Goal: Download file/media

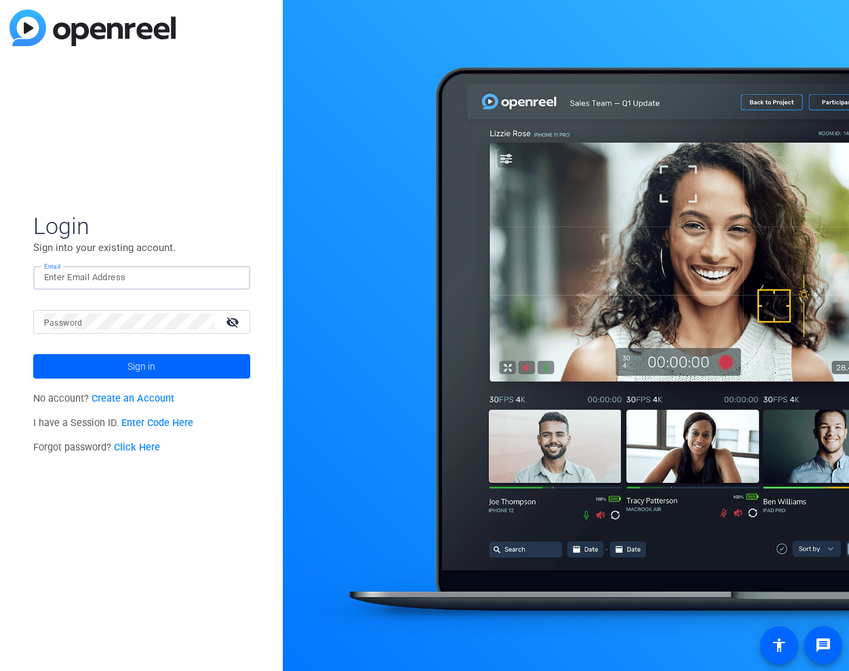
click at [142, 270] on input "Email" at bounding box center [141, 277] width 195 height 16
click at [33, 354] on button "Sign in" at bounding box center [141, 366] width 217 height 24
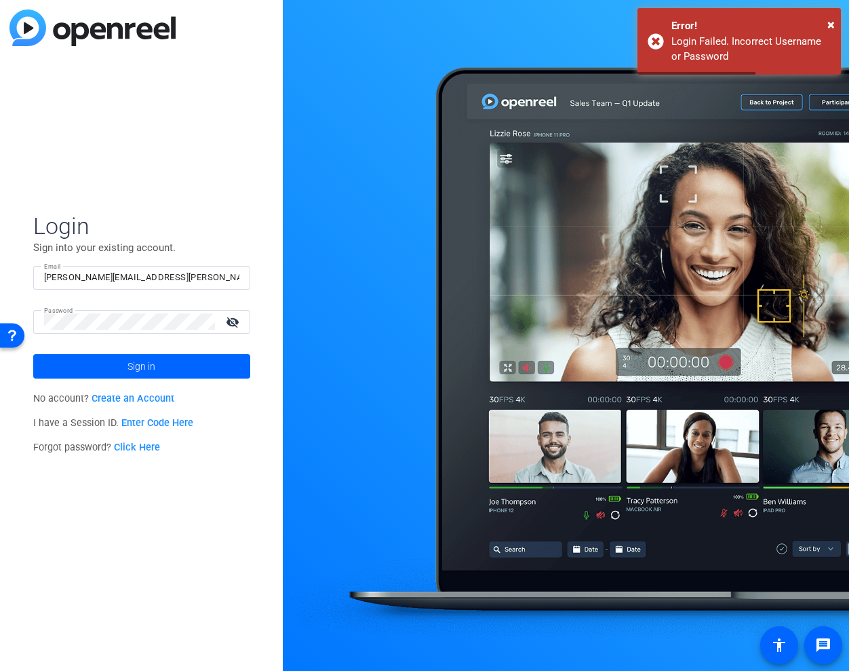
click at [125, 311] on div at bounding box center [129, 322] width 171 height 24
click at [96, 277] on input "[PERSON_NAME][EMAIL_ADDRESS][PERSON_NAME][PERSON_NAME][DOMAIN_NAME]" at bounding box center [141, 277] width 195 height 16
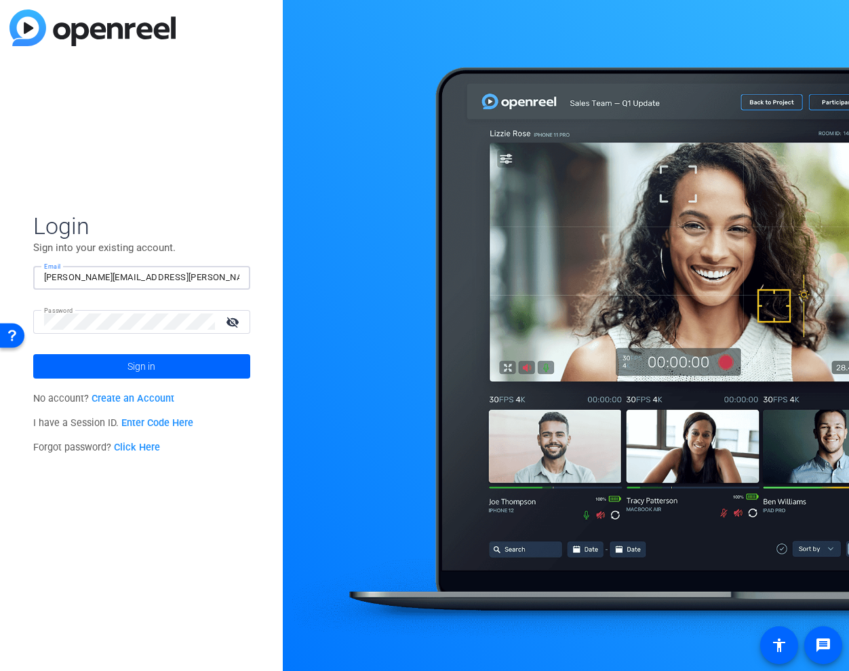
type input "[PERSON_NAME][EMAIL_ADDRESS][PERSON_NAME][DOMAIN_NAME]"
click at [33, 354] on button "Sign in" at bounding box center [141, 366] width 217 height 24
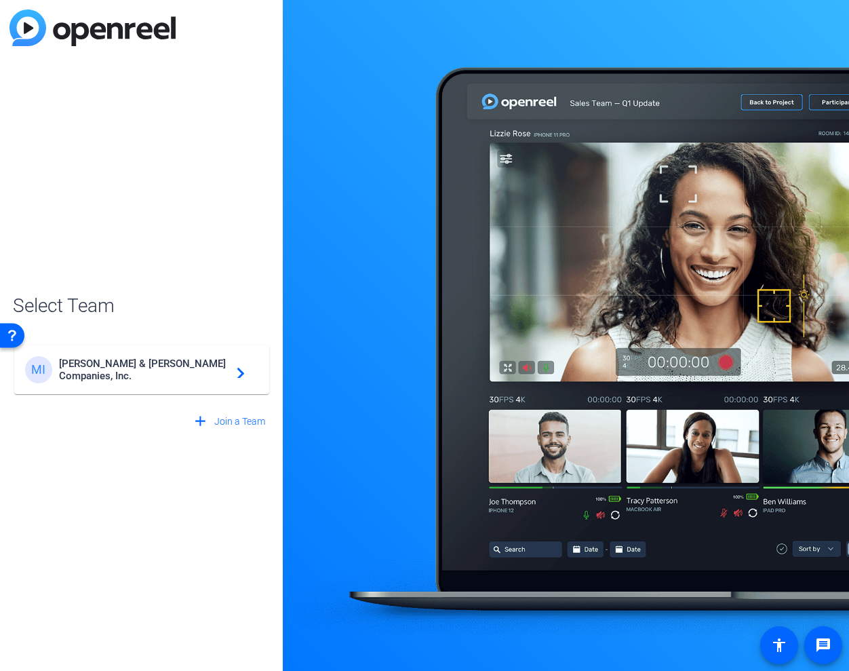
click at [141, 374] on span "[PERSON_NAME] & [PERSON_NAME] Companies, Inc." at bounding box center [144, 369] width 170 height 24
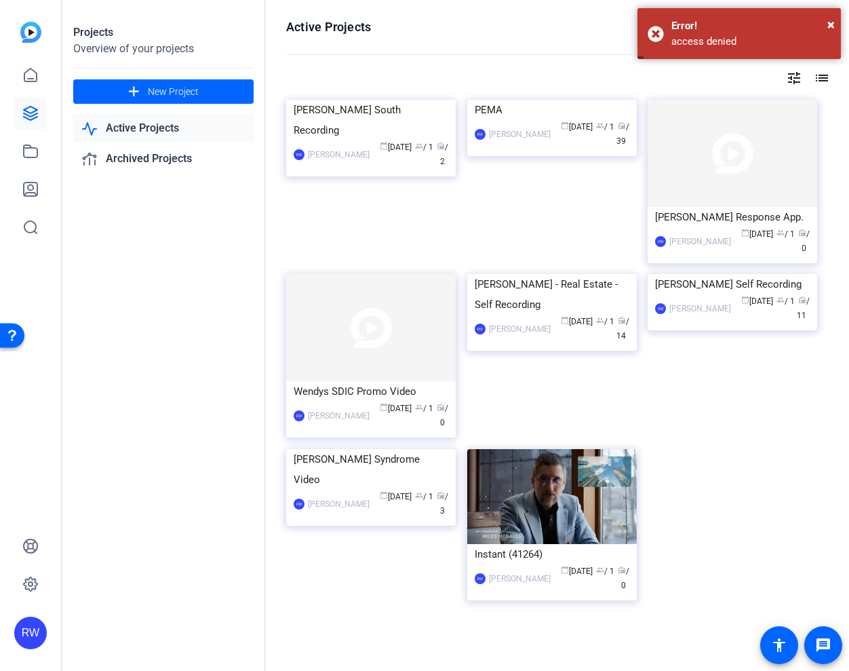
click at [170, 130] on link "Active Projects" at bounding box center [163, 129] width 180 height 28
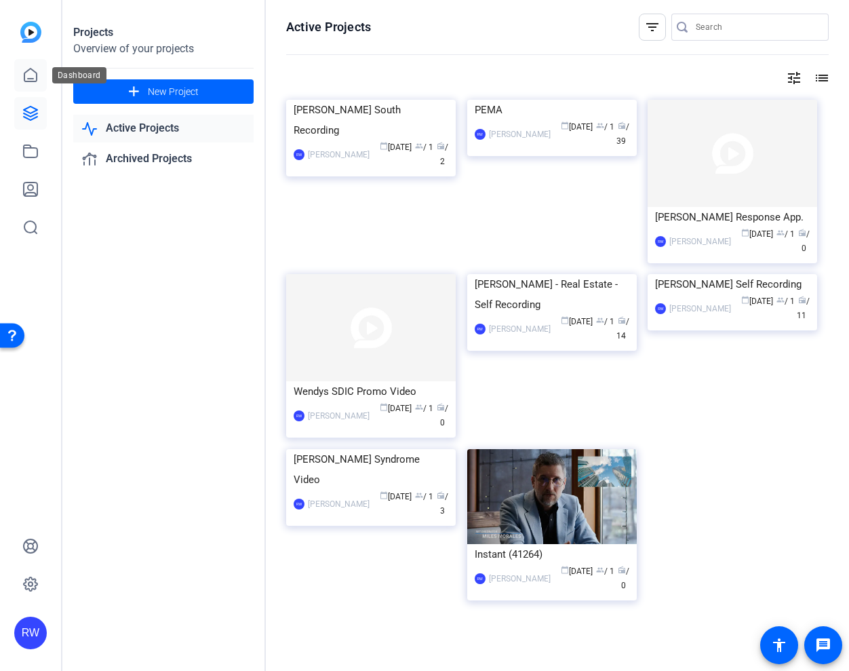
click at [37, 83] on link at bounding box center [30, 75] width 33 height 33
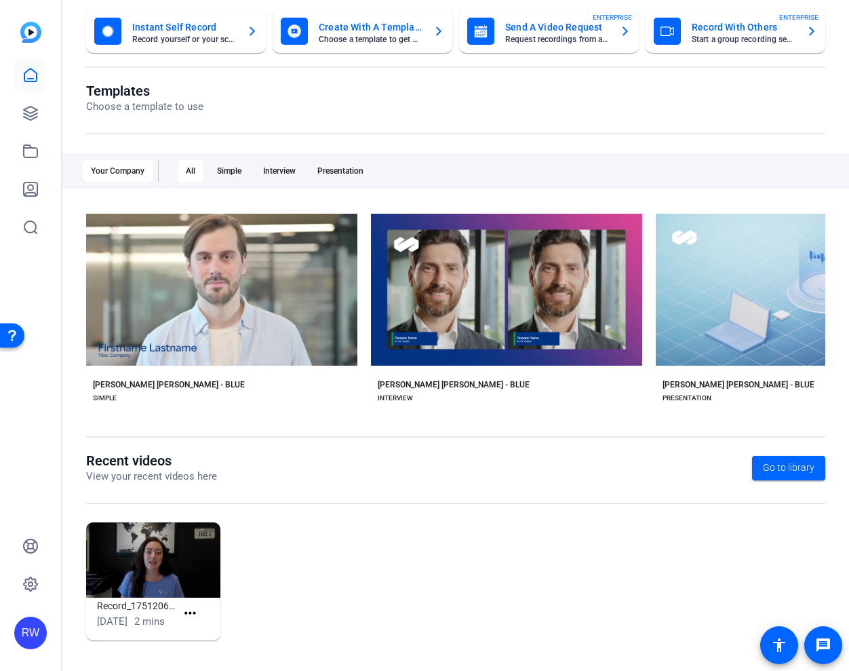
scroll to position [95, 0]
click at [37, 117] on icon at bounding box center [31, 113] width 14 height 14
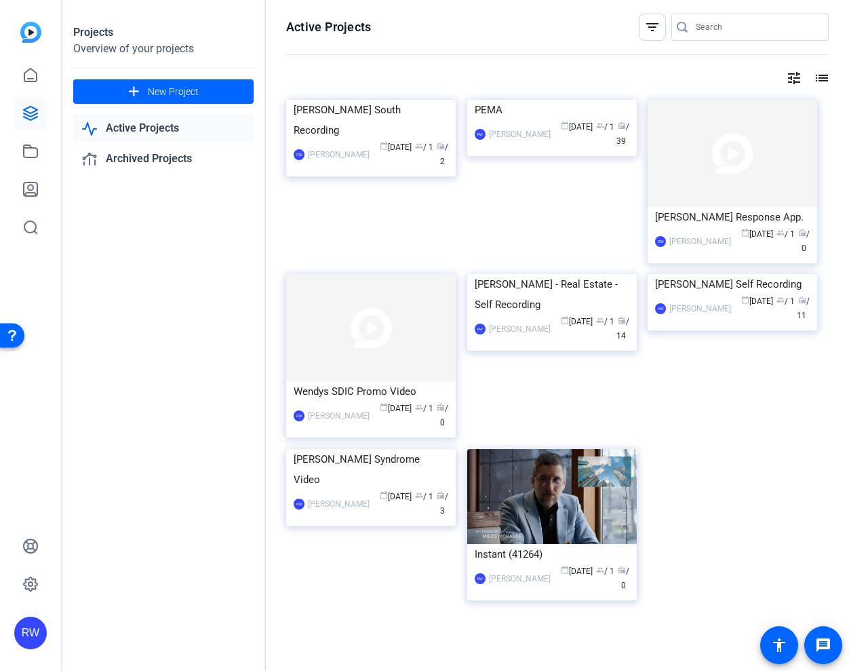
click at [639, 35] on div "filter_list" at bounding box center [652, 27] width 27 height 27
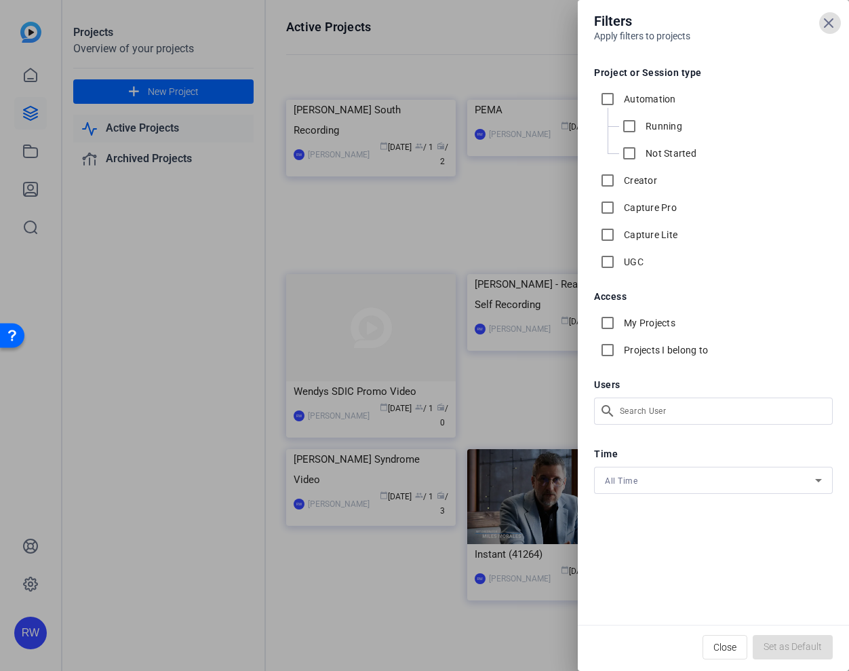
click at [640, 410] on div "Filters Apply filters to projects Project or Session type Automation Running No…" at bounding box center [424, 335] width 849 height 671
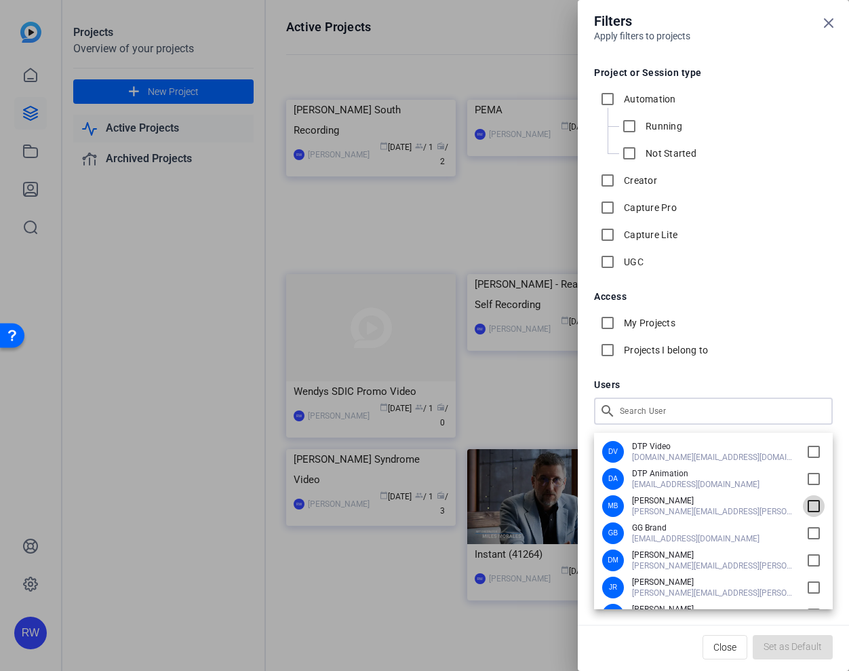
click at [806, 507] on input "checkbox" at bounding box center [814, 506] width 22 height 22
checkbox input "true"
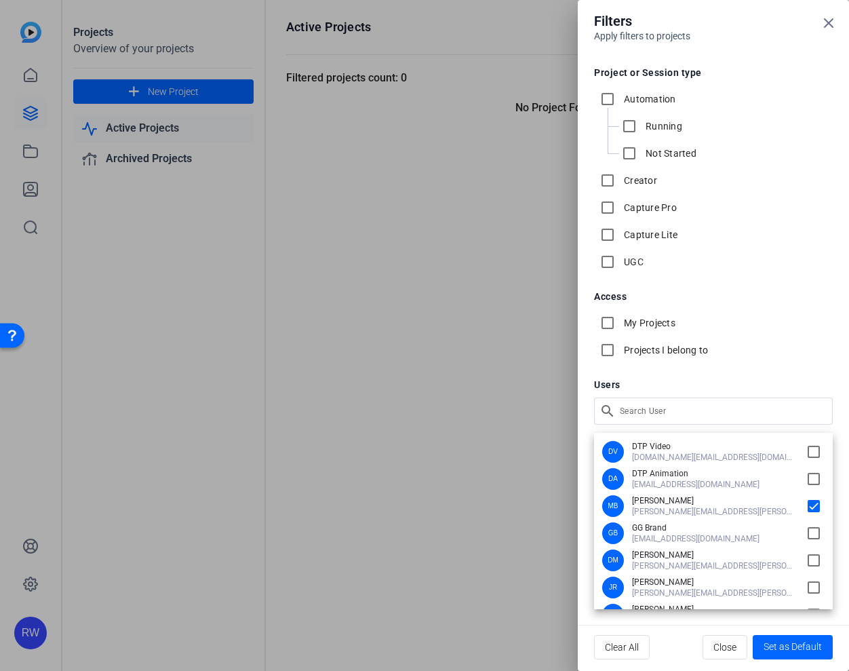
click at [525, 524] on div at bounding box center [424, 335] width 849 height 671
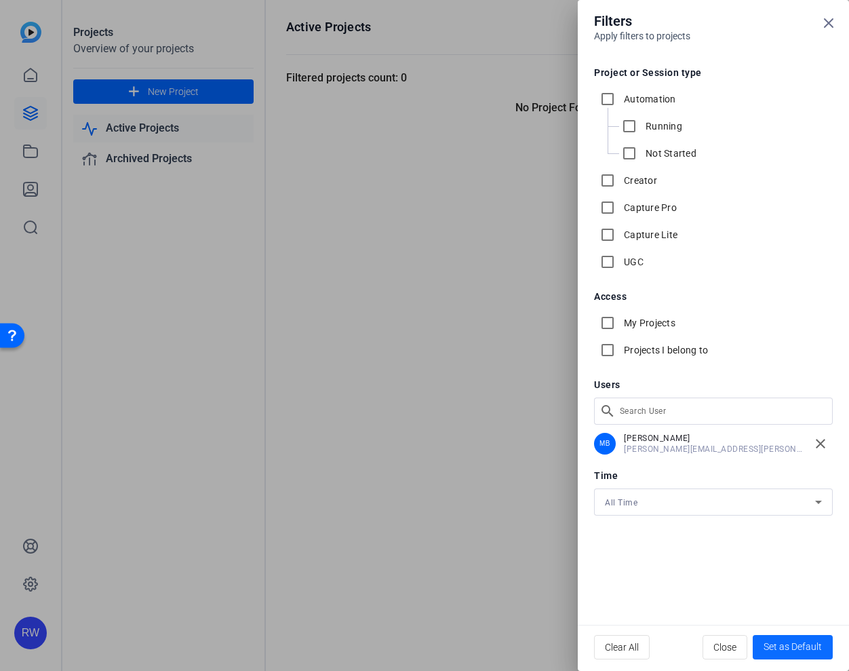
drag, startPoint x: 751, startPoint y: 612, endPoint x: 767, endPoint y: 638, distance: 30.1
click at [0, 0] on openreel-project-filters "Filters Apply filters to projects Project or Session type Automation Running No…" at bounding box center [0, 0] width 0 height 0
click at [741, 648] on span "button" at bounding box center [724, 647] width 43 height 33
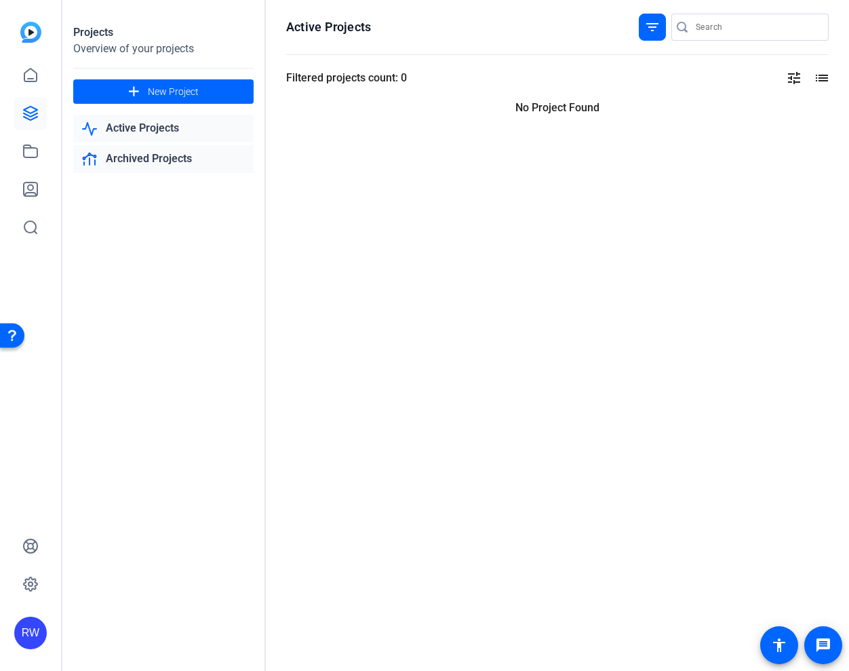
click at [159, 162] on link "Archived Projects" at bounding box center [163, 159] width 180 height 28
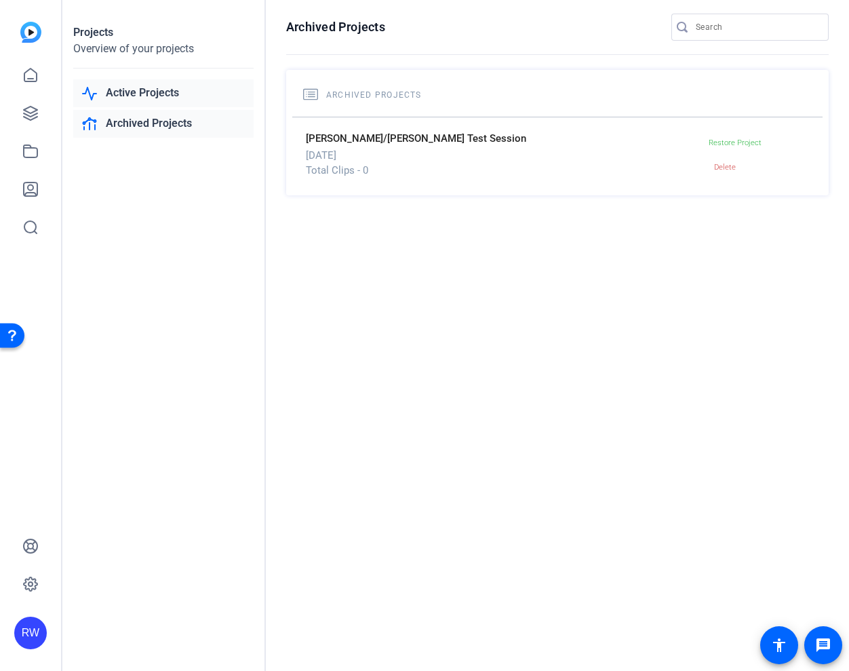
click at [141, 96] on link "Active Projects" at bounding box center [163, 93] width 180 height 28
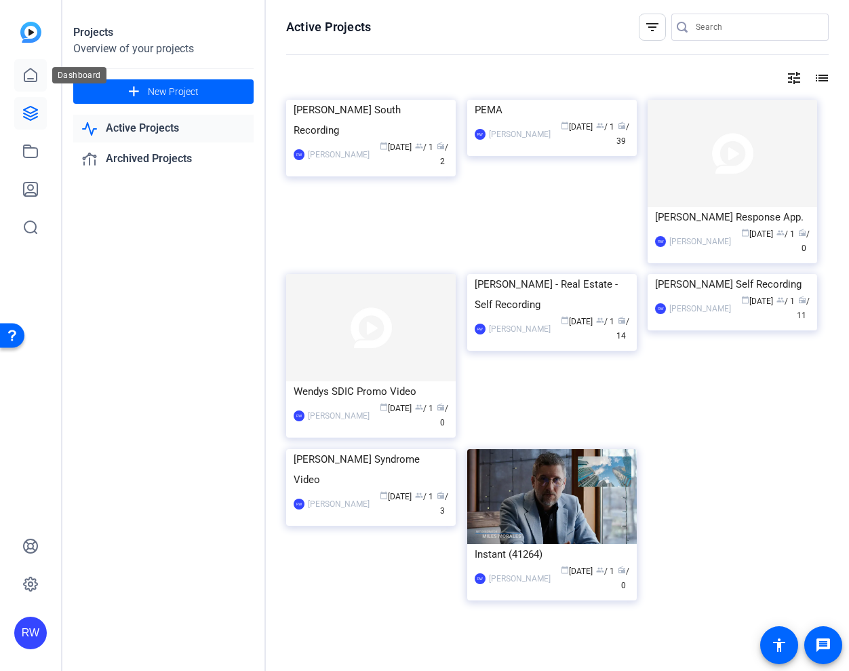
click at [33, 83] on link at bounding box center [30, 75] width 33 height 33
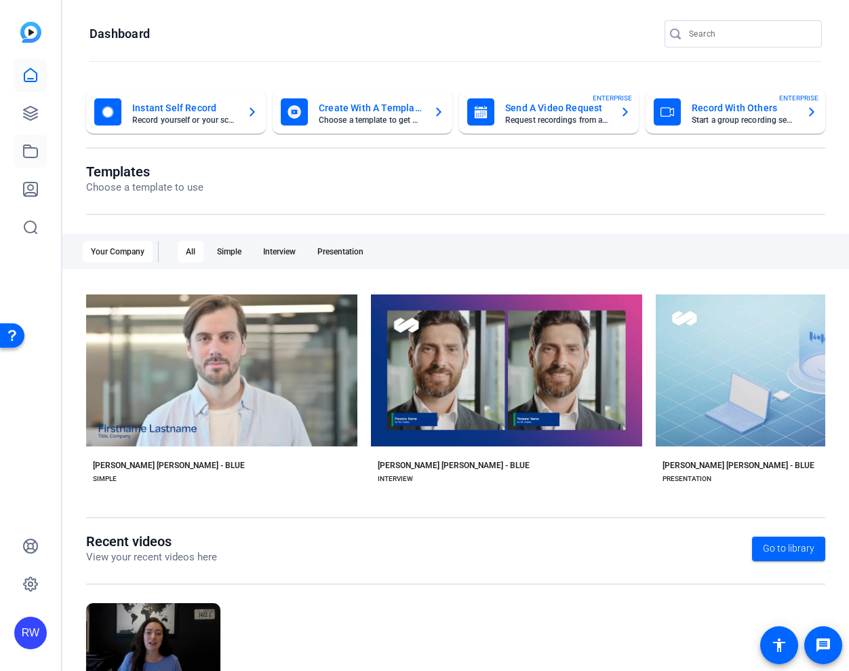
click at [32, 157] on icon at bounding box center [31, 151] width 14 height 12
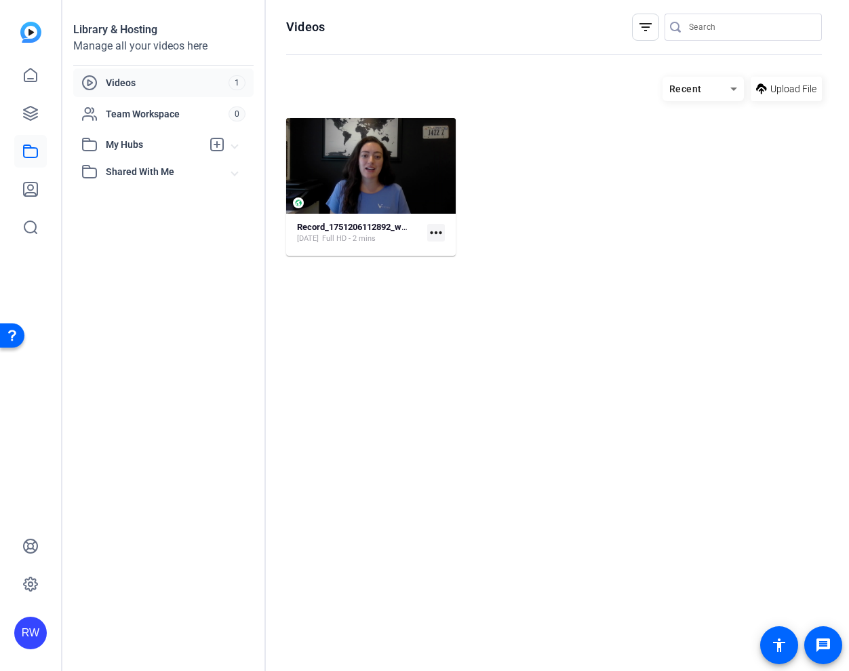
click at [150, 180] on mat-expansion-panel-header "Shared With Me" at bounding box center [163, 171] width 180 height 27
click at [140, 144] on span "My Hubs" at bounding box center [154, 145] width 96 height 14
click at [129, 117] on span "Team Workspace" at bounding box center [167, 114] width 123 height 14
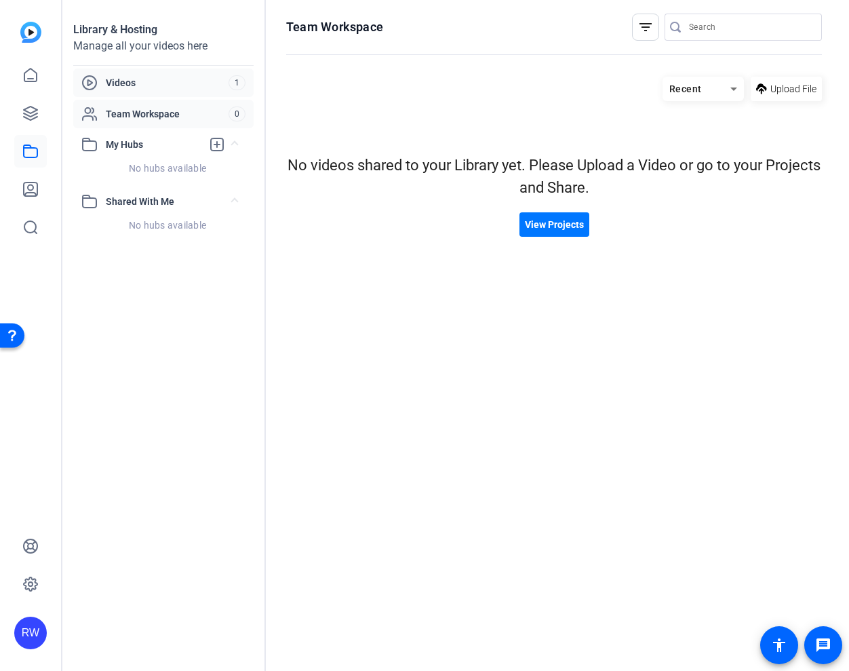
click at [129, 82] on span "Videos" at bounding box center [167, 83] width 123 height 14
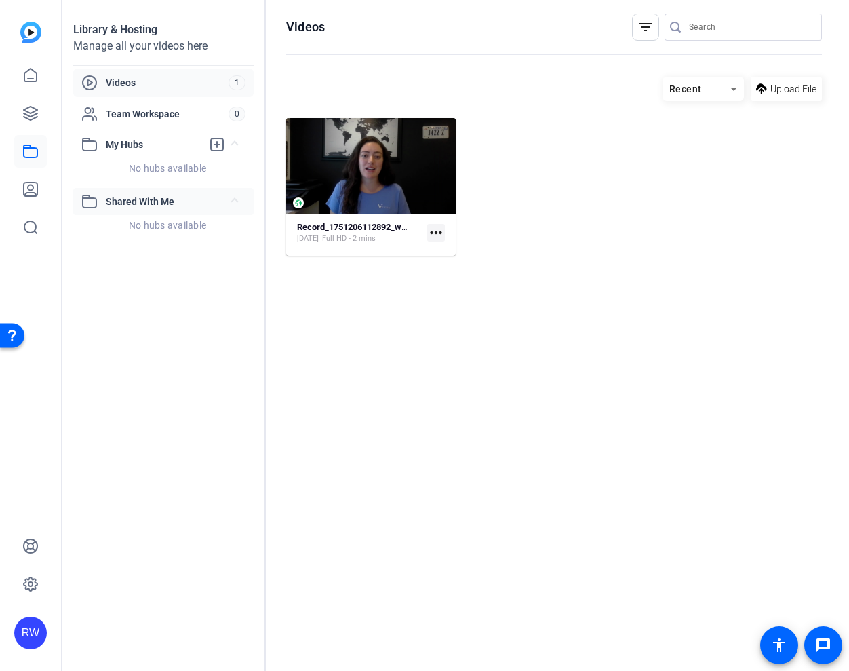
click at [136, 201] on span "Shared With Me" at bounding box center [169, 202] width 126 height 14
click at [39, 185] on link at bounding box center [30, 189] width 33 height 33
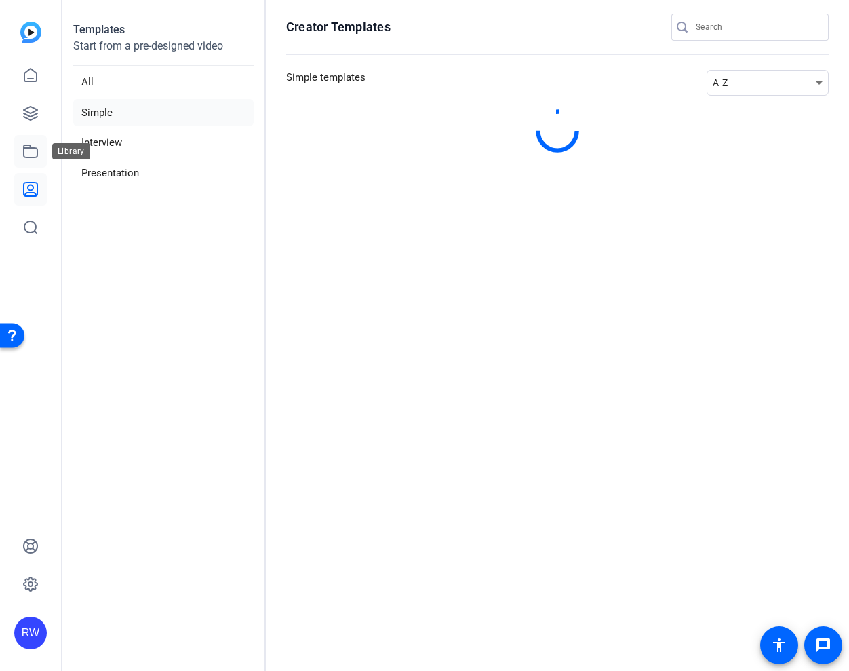
click at [35, 153] on icon at bounding box center [30, 151] width 16 height 16
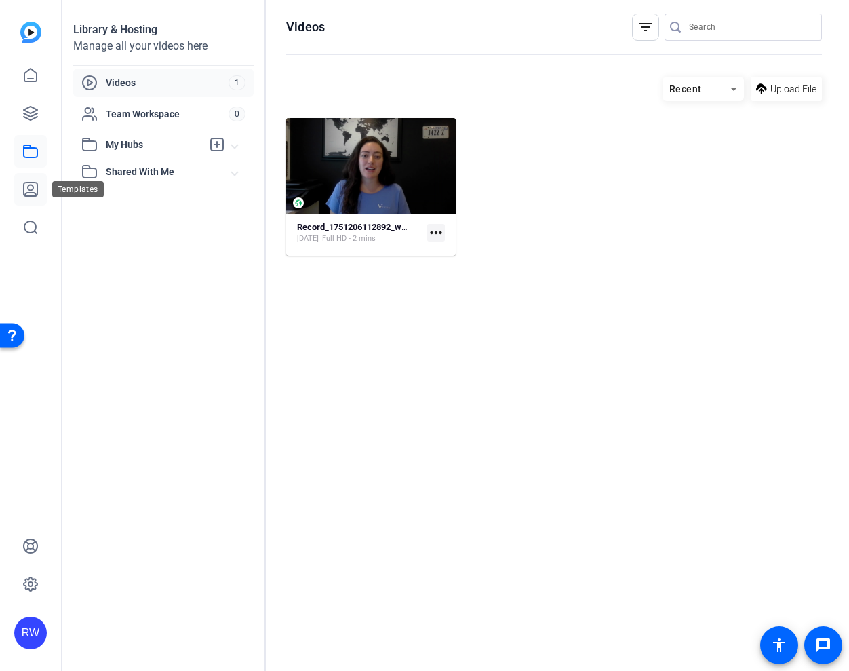
click at [33, 186] on icon at bounding box center [31, 189] width 14 height 14
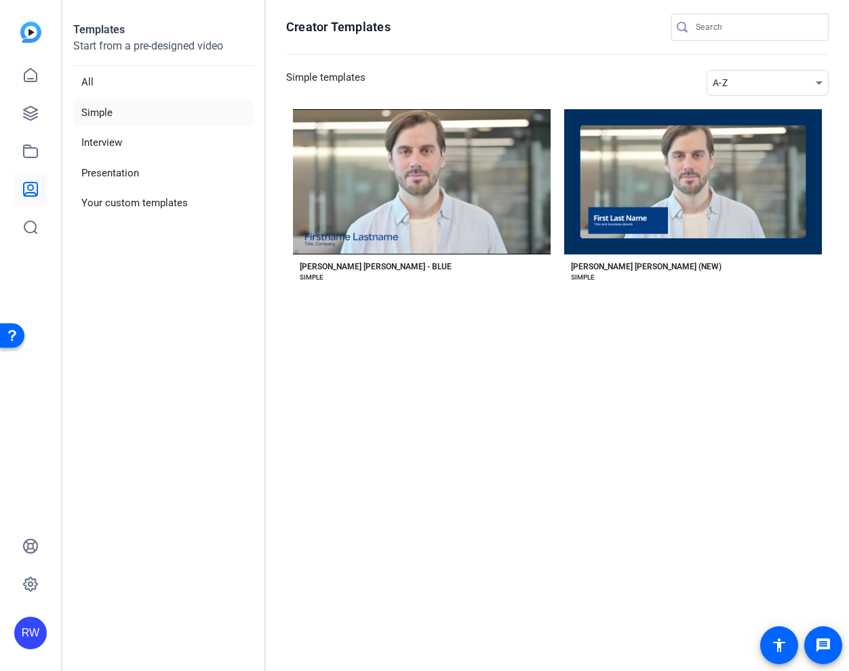
click at [28, 630] on div "RW" at bounding box center [30, 632] width 33 height 33
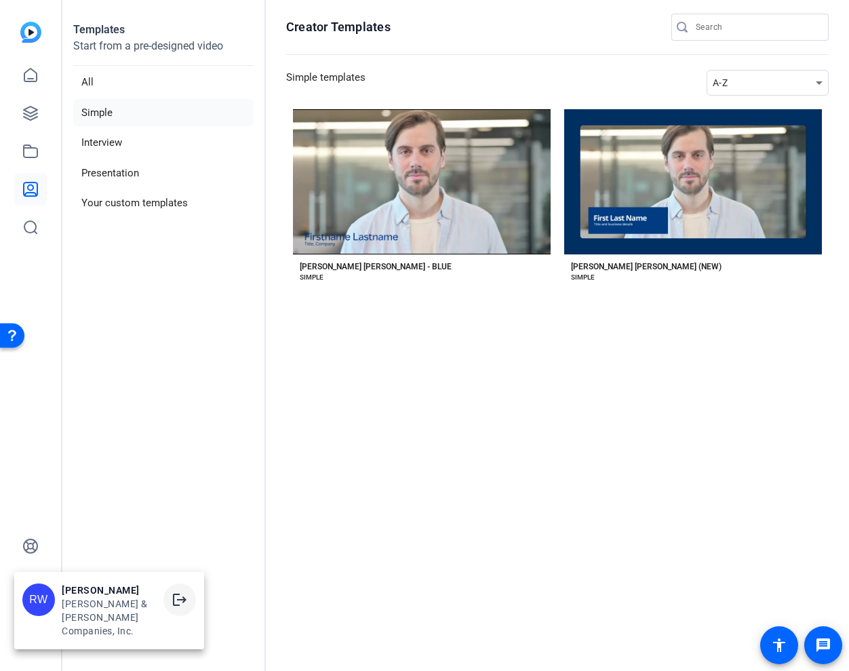
click at [174, 608] on mat-icon "logout" at bounding box center [180, 599] width 16 height 16
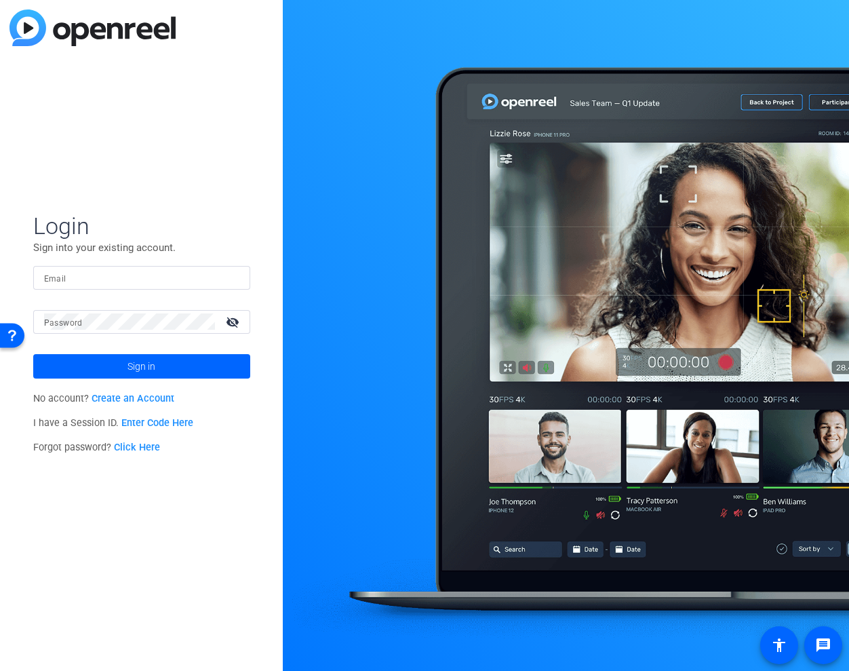
click at [92, 273] on input "Email" at bounding box center [141, 277] width 195 height 16
paste input "[PERSON_NAME][EMAIL_ADDRESS][PERSON_NAME][DOMAIN_NAME]"
type input "[PERSON_NAME][EMAIL_ADDRESS][PERSON_NAME][DOMAIN_NAME]"
click at [104, 361] on span at bounding box center [141, 366] width 217 height 33
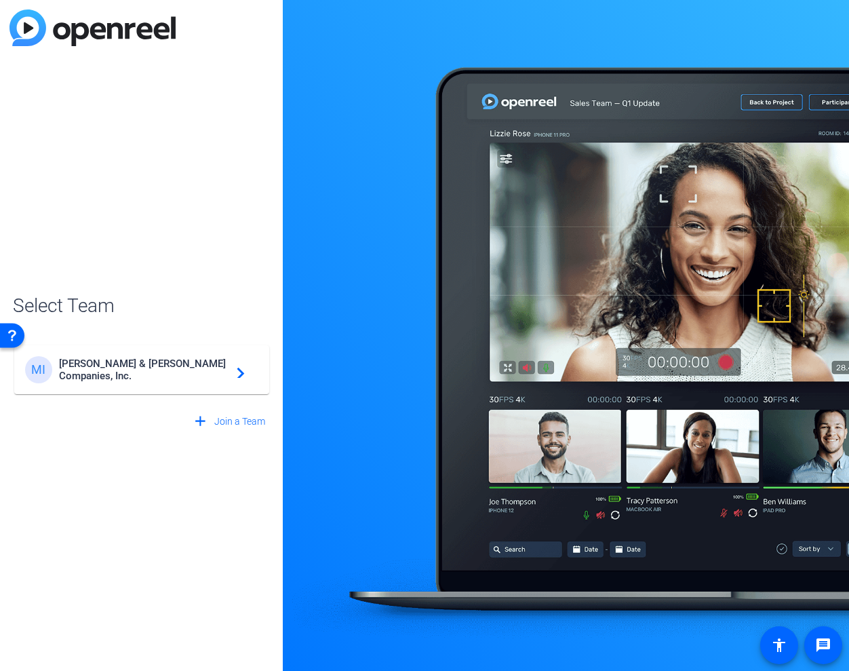
click at [136, 360] on div "MI [PERSON_NAME] & [PERSON_NAME] Companies, Inc. navigate_next" at bounding box center [141, 369] width 233 height 27
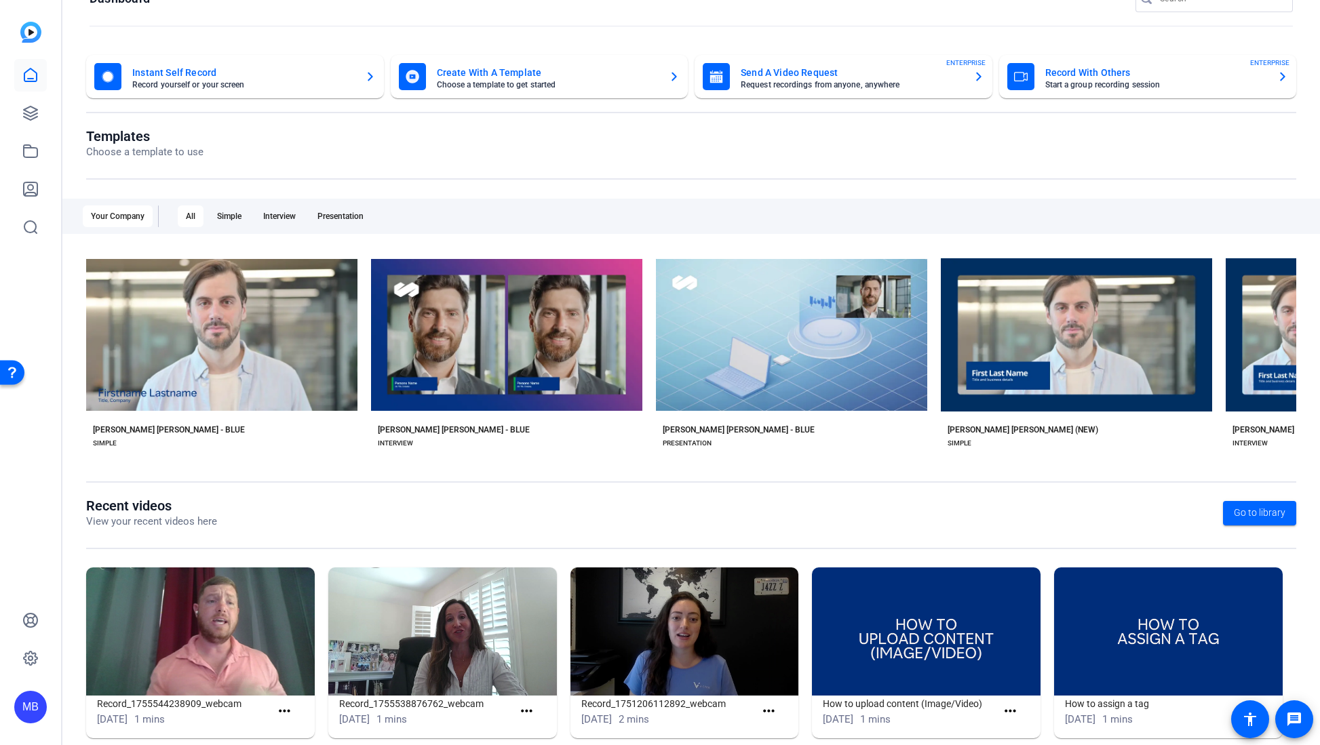
scroll to position [58, 0]
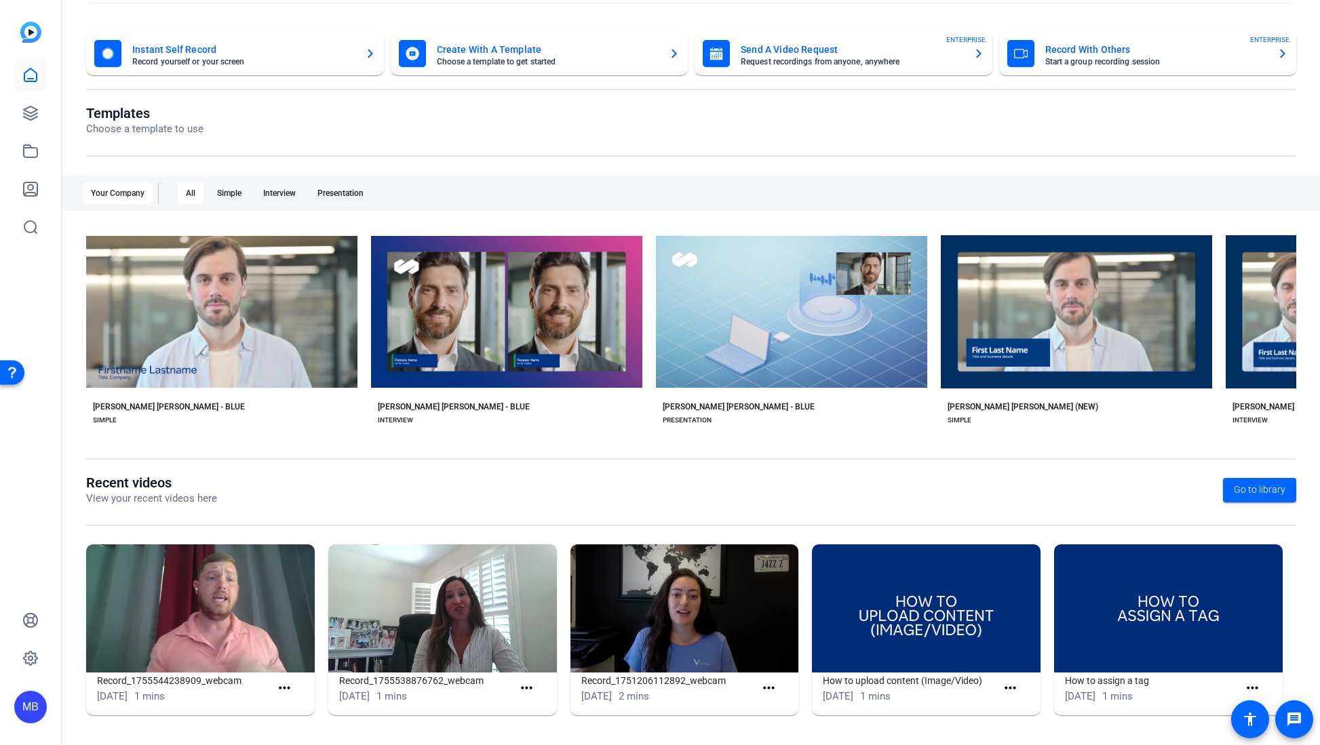
drag, startPoint x: 30, startPoint y: 40, endPoint x: 26, endPoint y: 48, distance: 8.8
click at [30, 39] on img at bounding box center [30, 32] width 21 height 21
click at [56, 103] on div "MB" at bounding box center [30, 372] width 61 height 745
click at [35, 105] on icon at bounding box center [30, 113] width 16 height 16
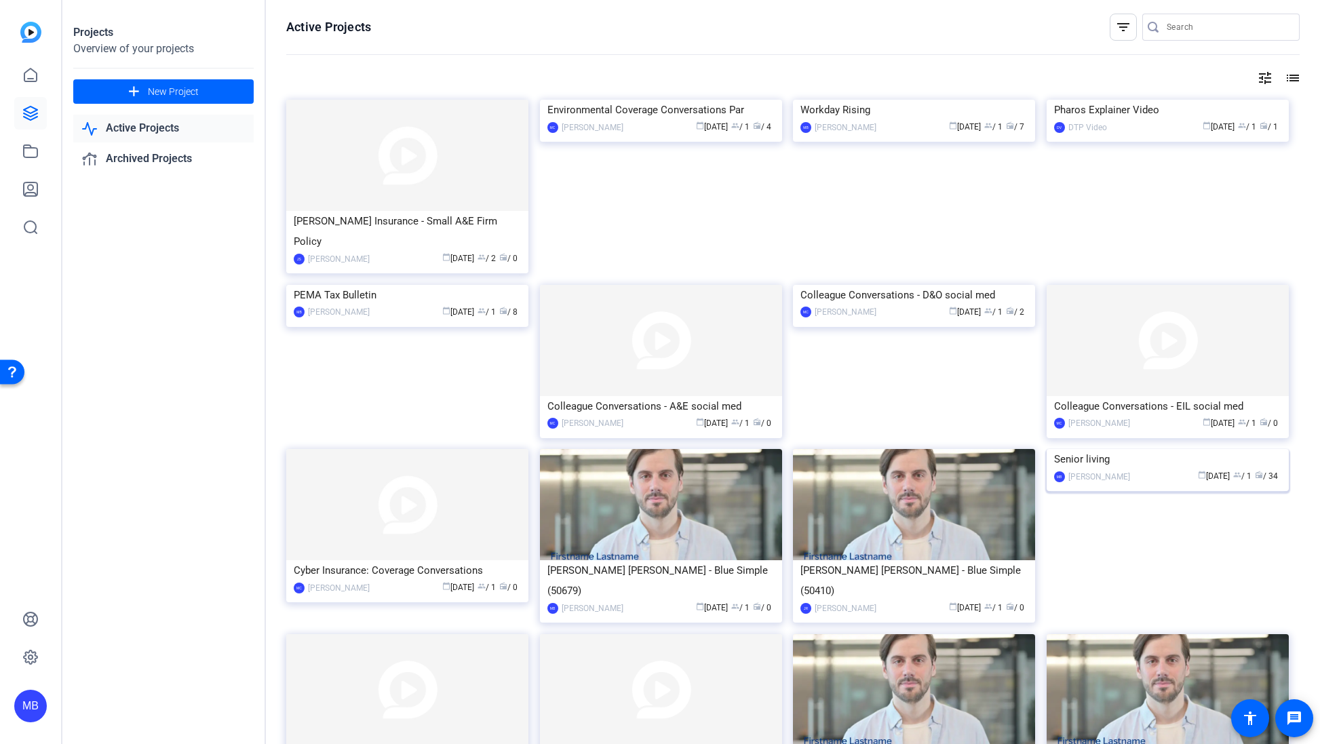
click at [848, 449] on img at bounding box center [1167, 449] width 242 height 0
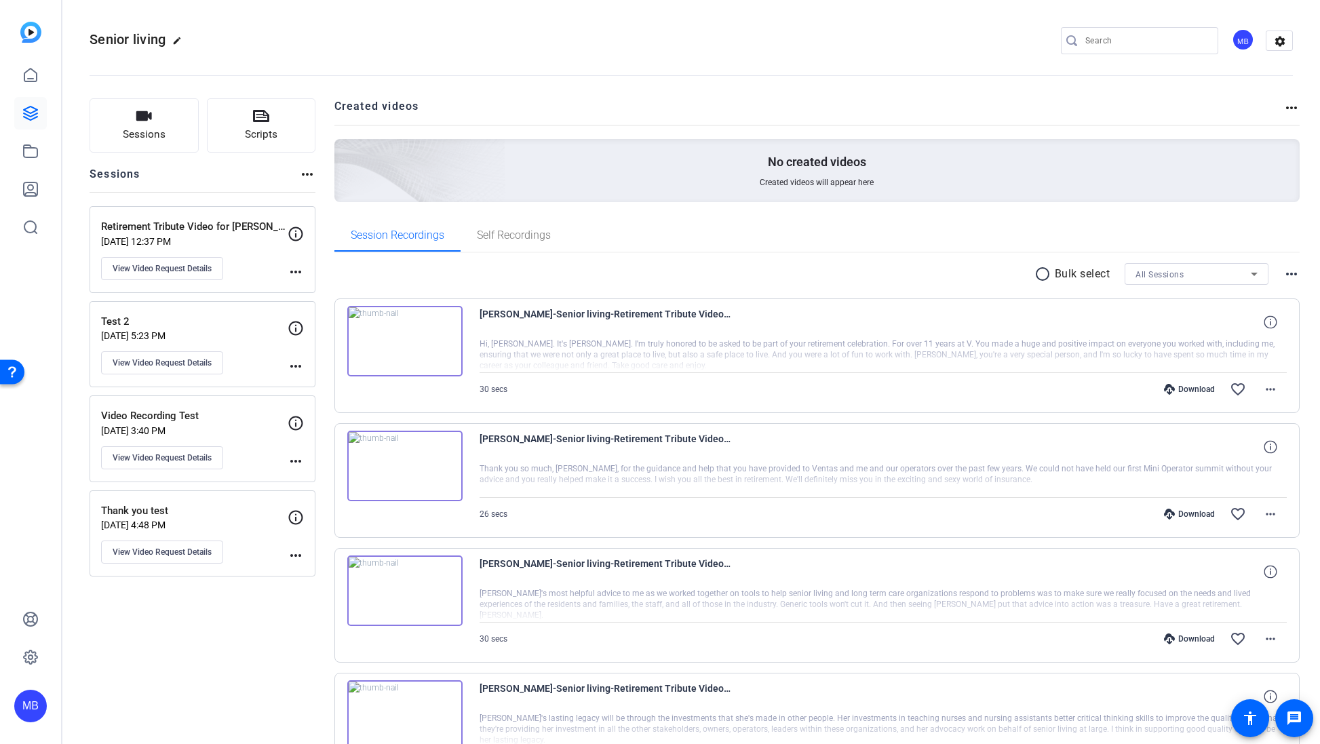
click at [486, 244] on span "Self Recordings" at bounding box center [514, 235] width 74 height 33
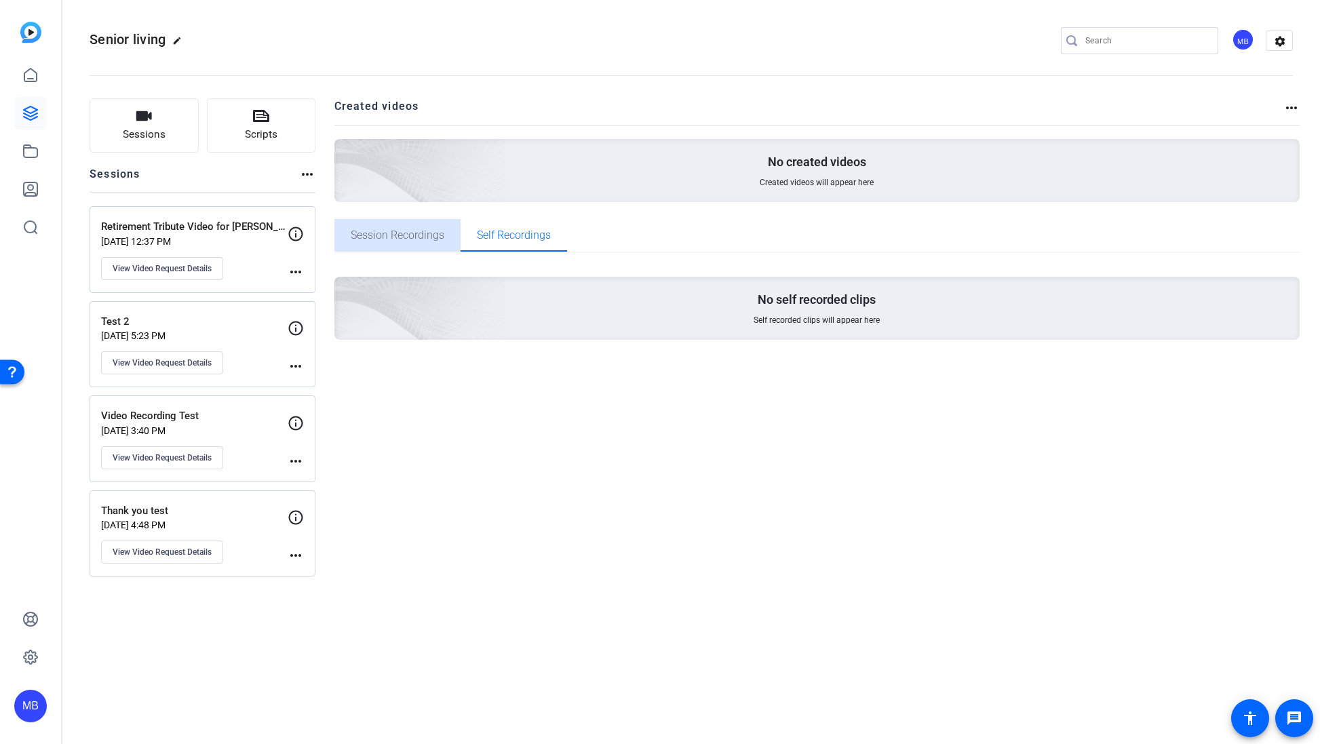
click at [416, 237] on span "Session Recordings" at bounding box center [398, 235] width 94 height 11
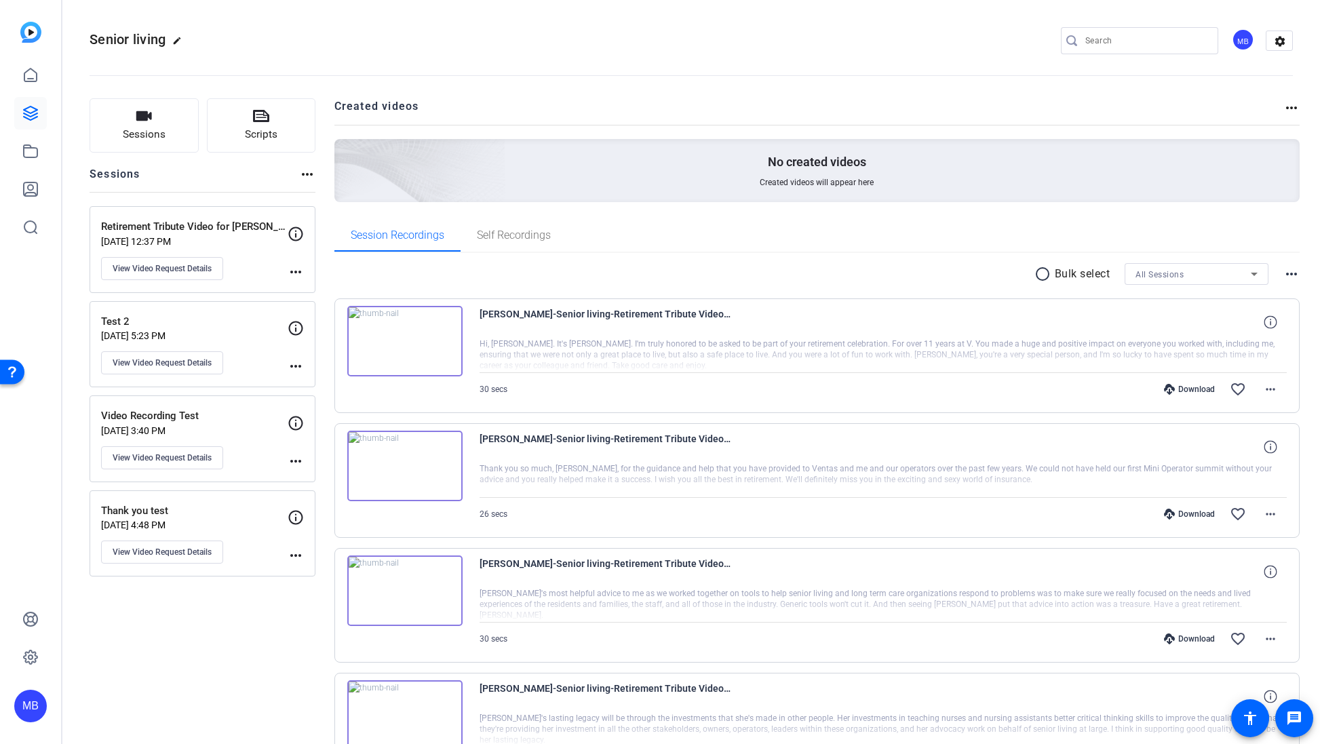
click at [848, 271] on mat-icon "radio_button_unchecked" at bounding box center [1044, 274] width 20 height 16
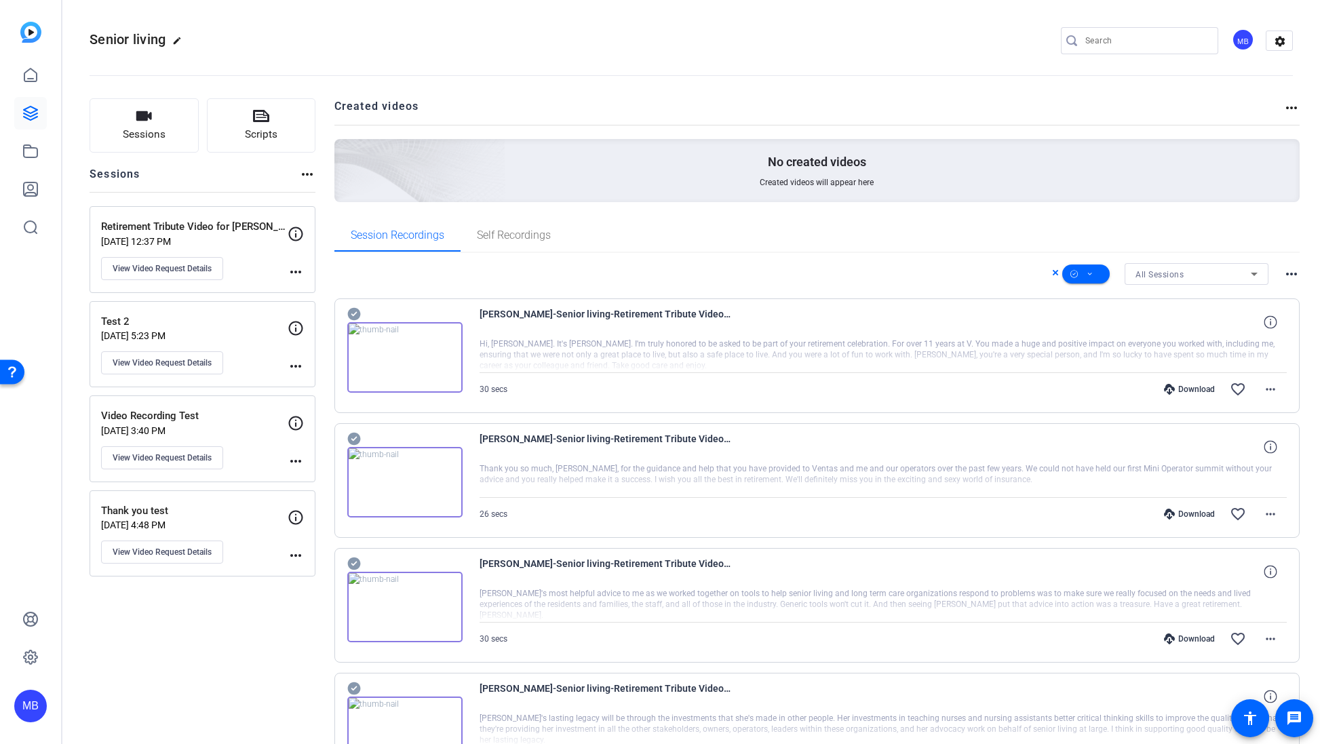
click at [848, 277] on mat-icon "more_horiz" at bounding box center [1291, 274] width 16 height 16
click at [848, 255] on div at bounding box center [660, 372] width 1320 height 744
click at [848, 108] on mat-icon "more_horiz" at bounding box center [1291, 108] width 16 height 16
click at [848, 106] on div at bounding box center [660, 372] width 1320 height 744
click at [848, 276] on mat-icon "more_horiz" at bounding box center [1291, 274] width 16 height 16
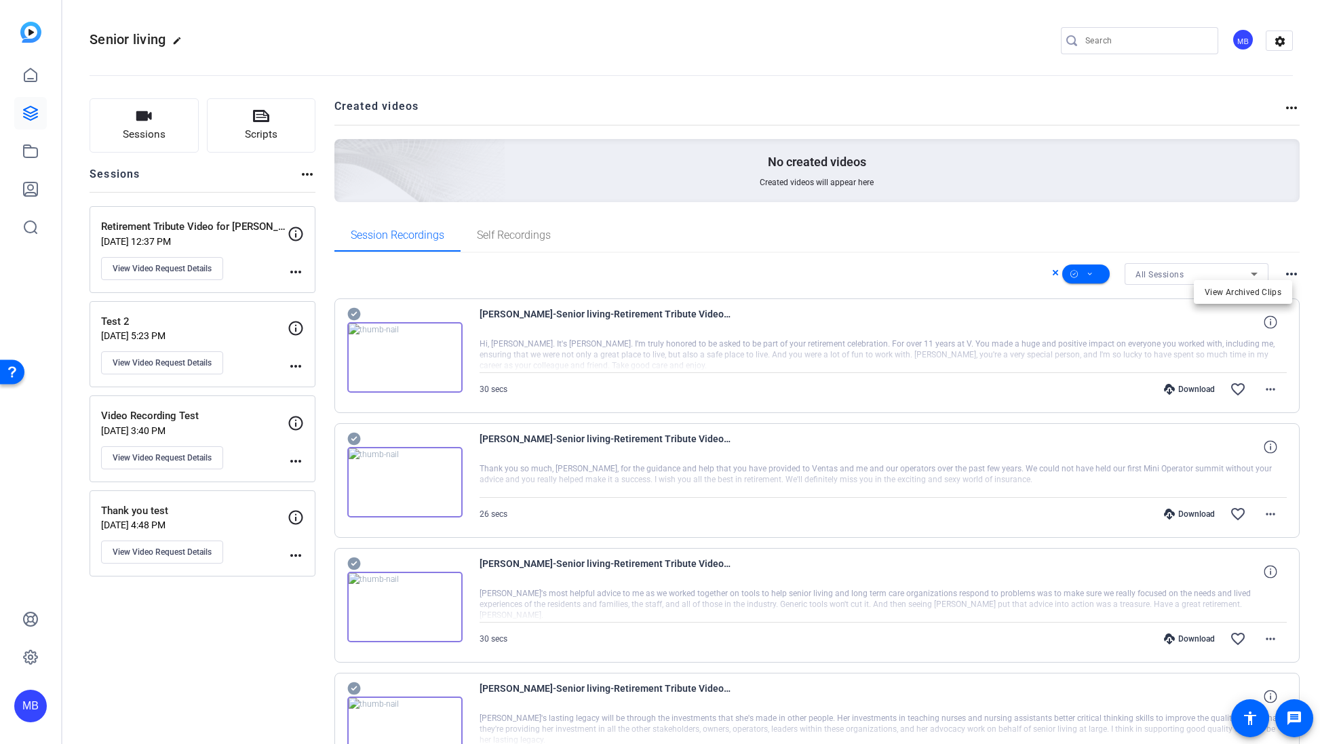
click at [848, 274] on div at bounding box center [660, 372] width 1320 height 744
click at [848, 274] on span at bounding box center [1085, 274] width 47 height 33
click at [848, 347] on span "Download MP4" at bounding box center [1101, 346] width 72 height 16
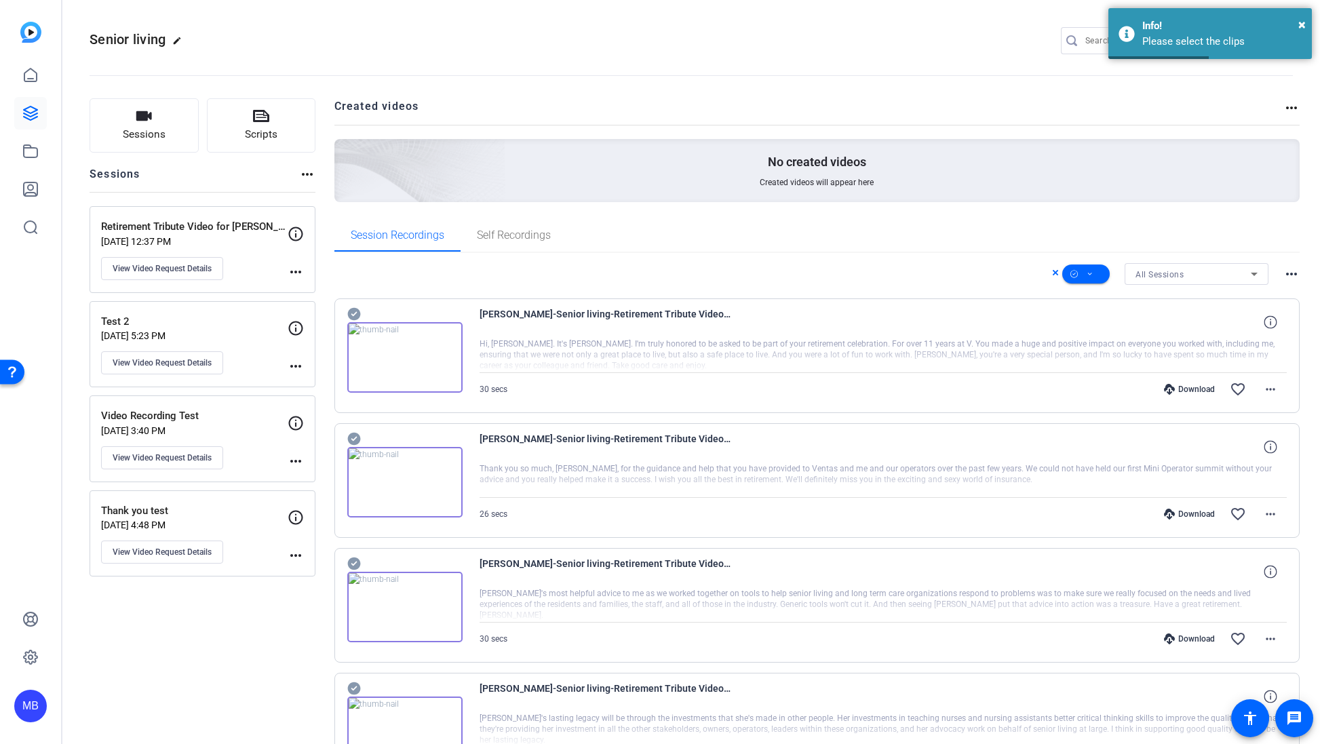
drag, startPoint x: 335, startPoint y: 308, endPoint x: 353, endPoint y: 315, distance: 19.5
click at [335, 308] on div "[PERSON_NAME]-Senior living-Retirement Tribute Video for [PERSON_NAME]-17581532…" at bounding box center [817, 355] width 966 height 115
click at [353, 315] on icon at bounding box center [354, 314] width 14 height 16
click at [351, 434] on icon at bounding box center [353, 439] width 13 height 13
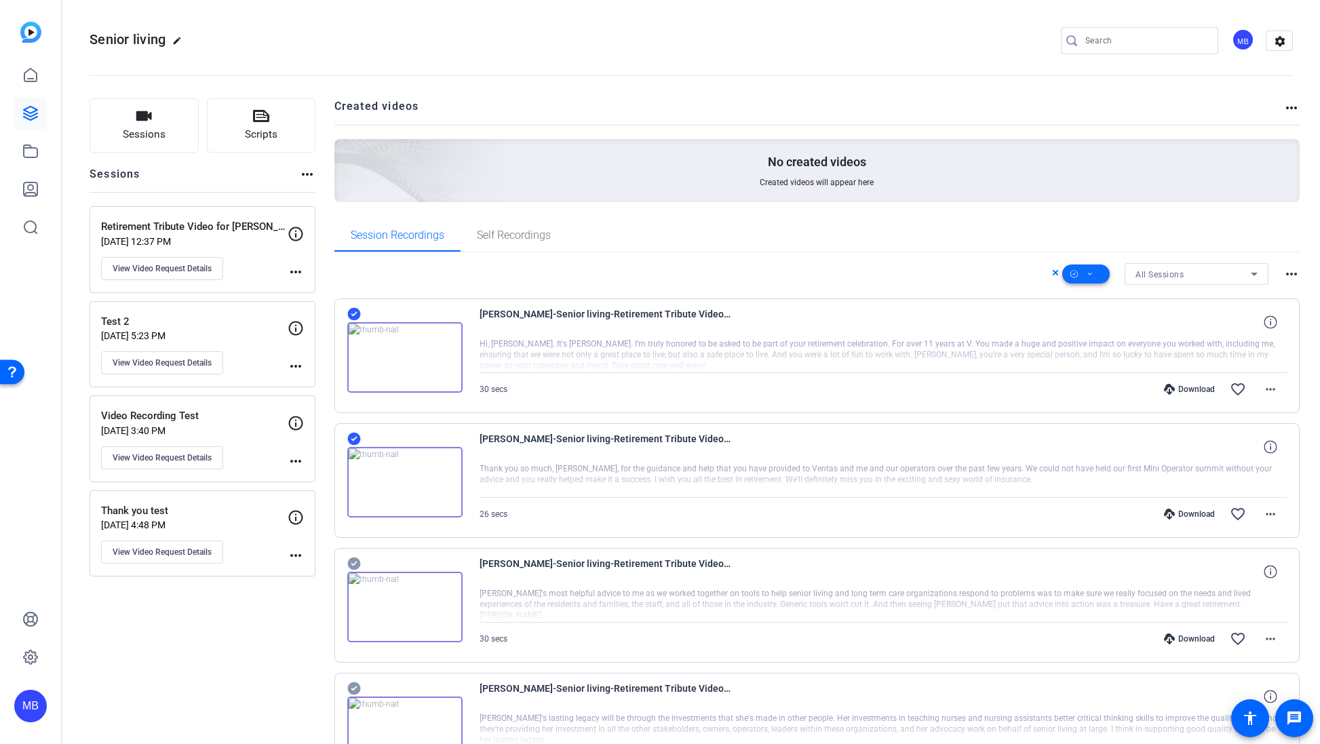
click at [848, 274] on span at bounding box center [1085, 274] width 47 height 33
click at [848, 294] on span "Select All" at bounding box center [1101, 296] width 72 height 16
click at [848, 349] on span "Download MP4" at bounding box center [1101, 346] width 72 height 16
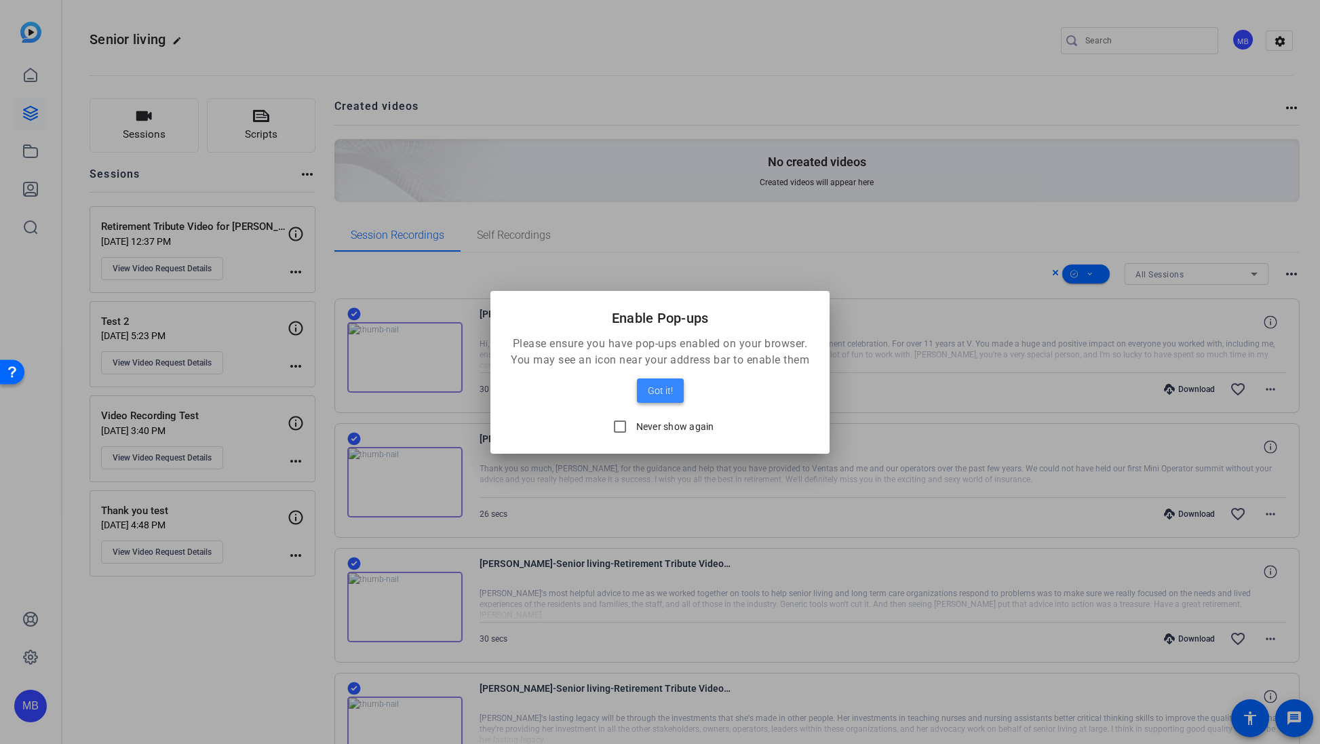
click at [665, 385] on span "Got it!" at bounding box center [660, 391] width 25 height 16
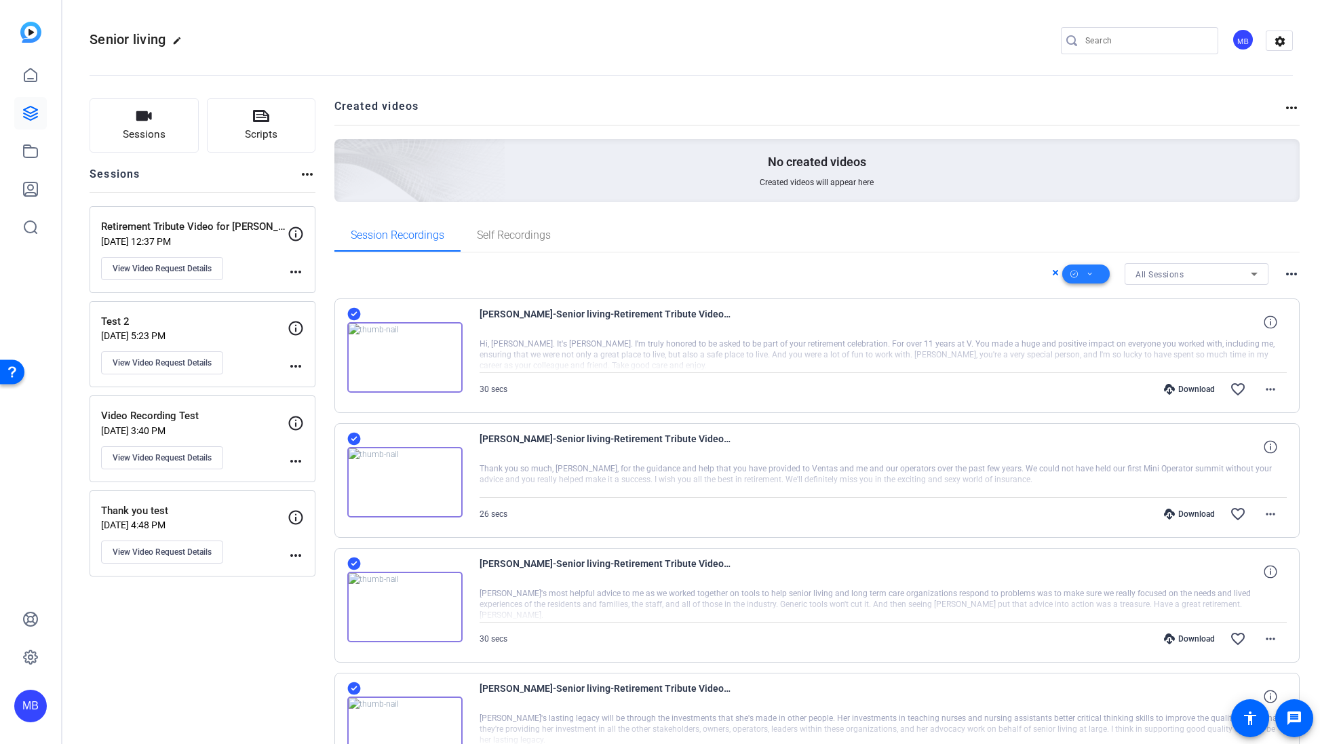
click at [848, 273] on span at bounding box center [1085, 274] width 47 height 33
click at [848, 228] on div at bounding box center [660, 372] width 1320 height 744
click at [848, 277] on mat-icon "more_horiz" at bounding box center [1291, 274] width 16 height 16
click at [848, 275] on div at bounding box center [660, 372] width 1320 height 744
click at [848, 393] on div "Download" at bounding box center [1189, 389] width 64 height 11
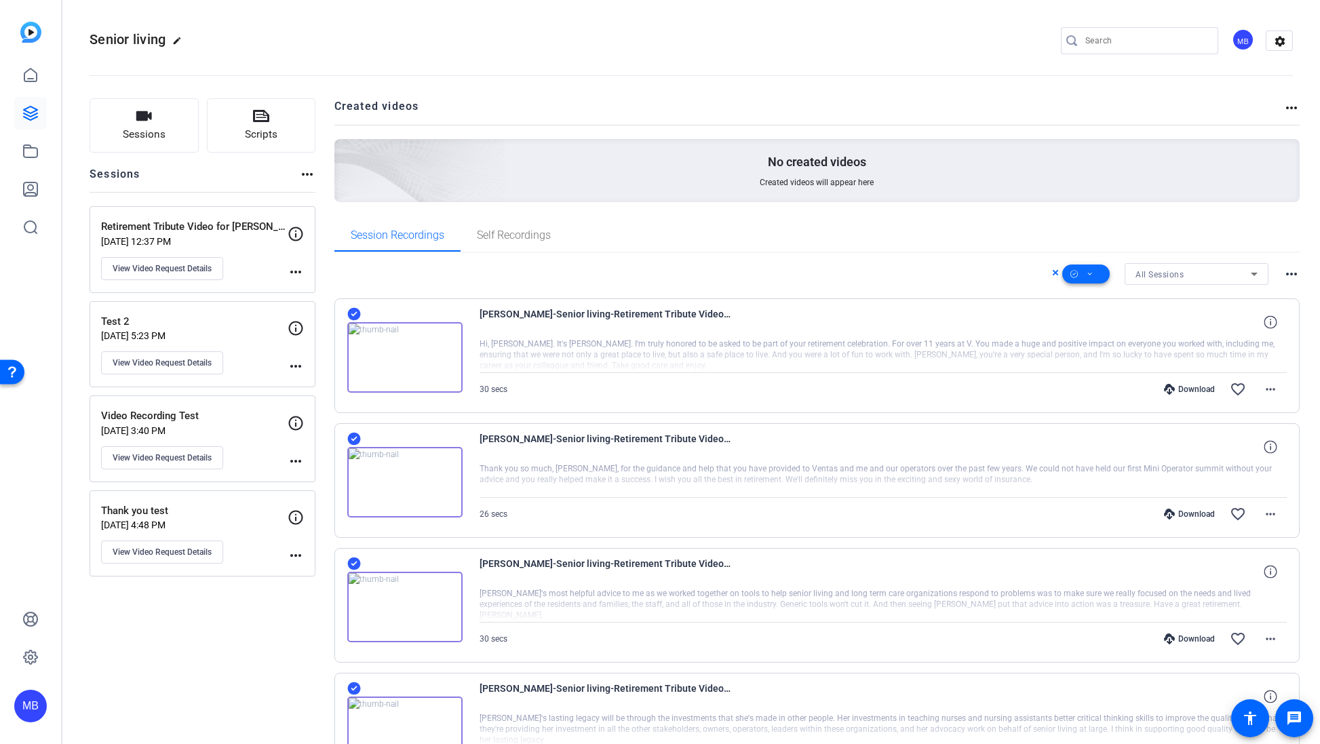
click at [848, 275] on span at bounding box center [1085, 274] width 47 height 33
click at [848, 294] on span "Select All" at bounding box center [1101, 296] width 72 height 16
click at [848, 292] on span "Select All" at bounding box center [1101, 296] width 72 height 16
click at [848, 349] on span "Download MP4" at bounding box center [1101, 346] width 72 height 16
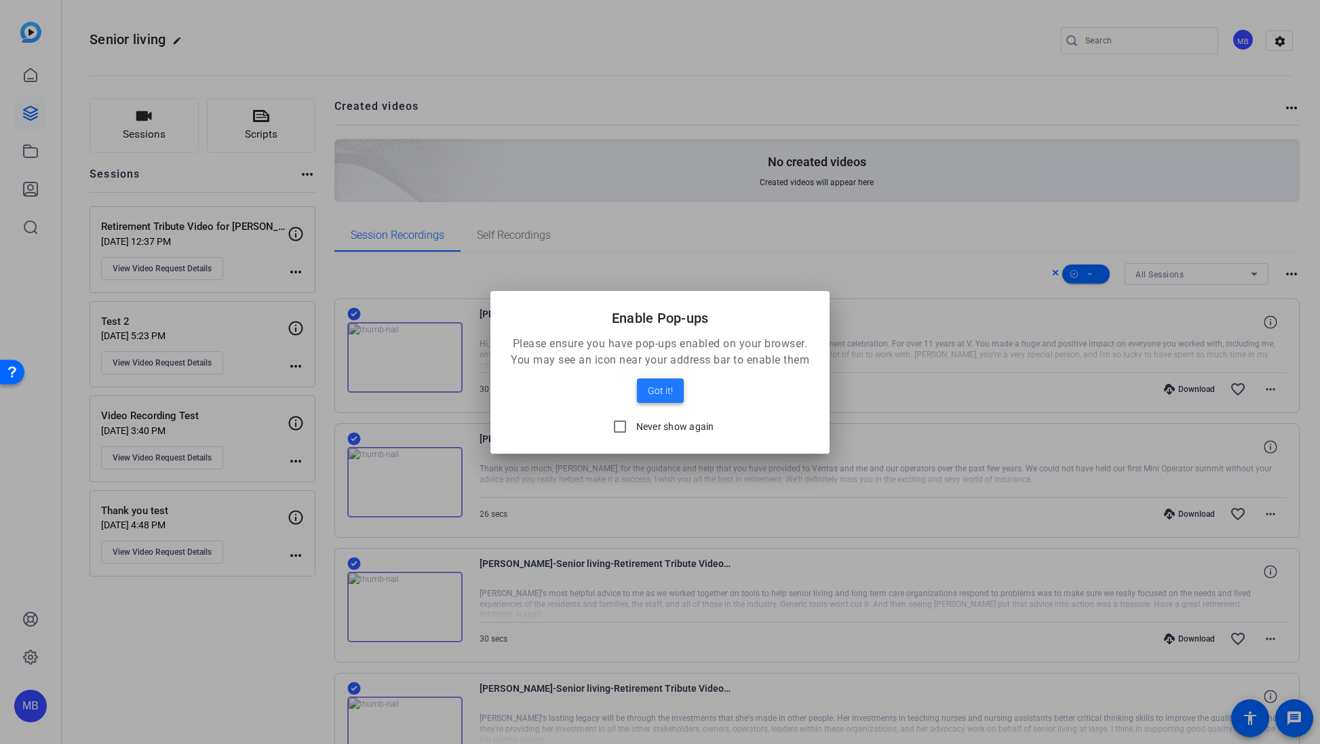
click at [657, 395] on span "Got it!" at bounding box center [660, 391] width 25 height 16
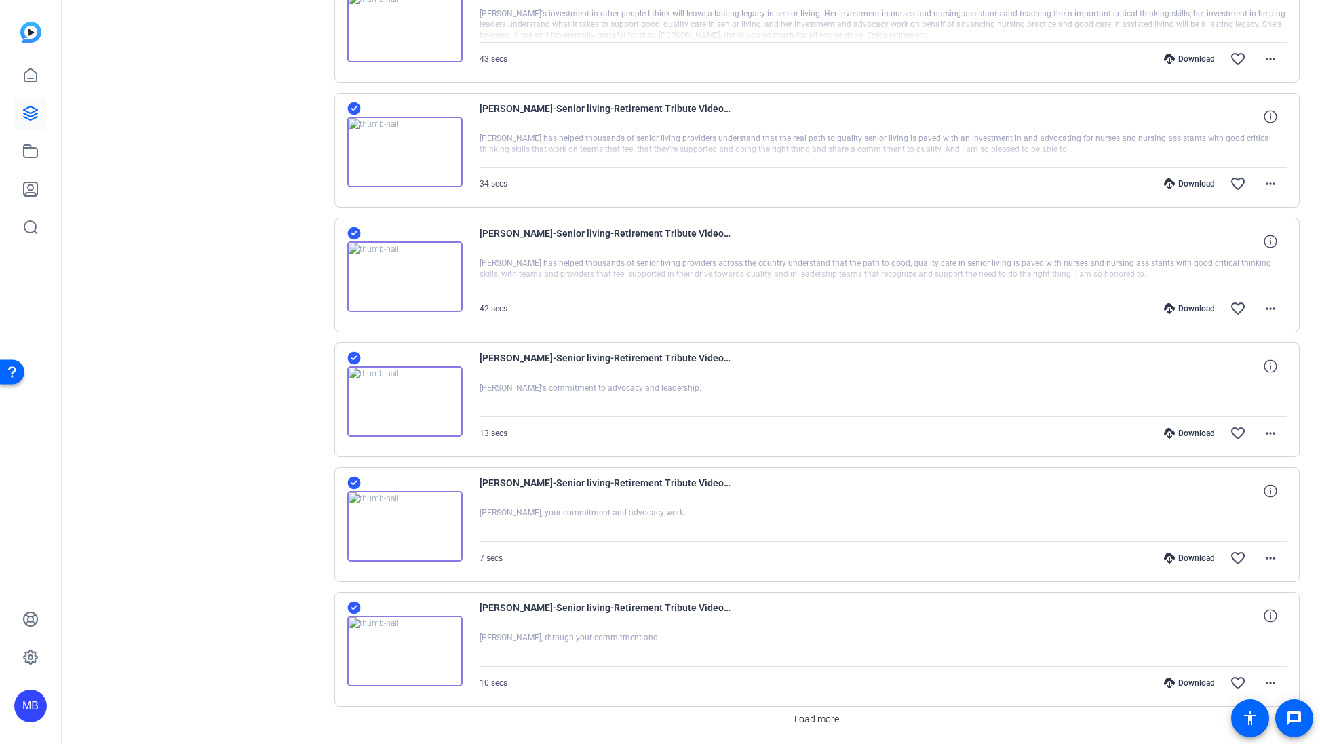
scroll to position [877, 0]
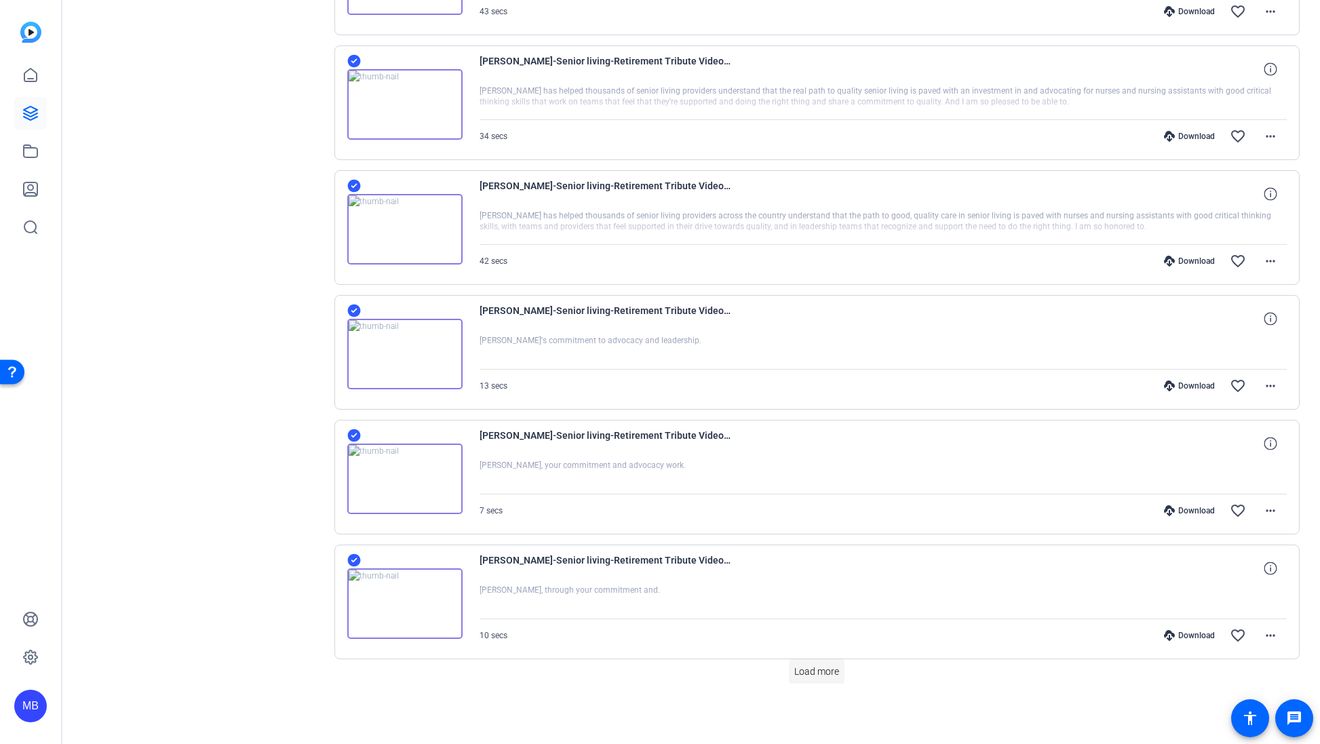
click at [831, 670] on span "Load more" at bounding box center [816, 672] width 45 height 14
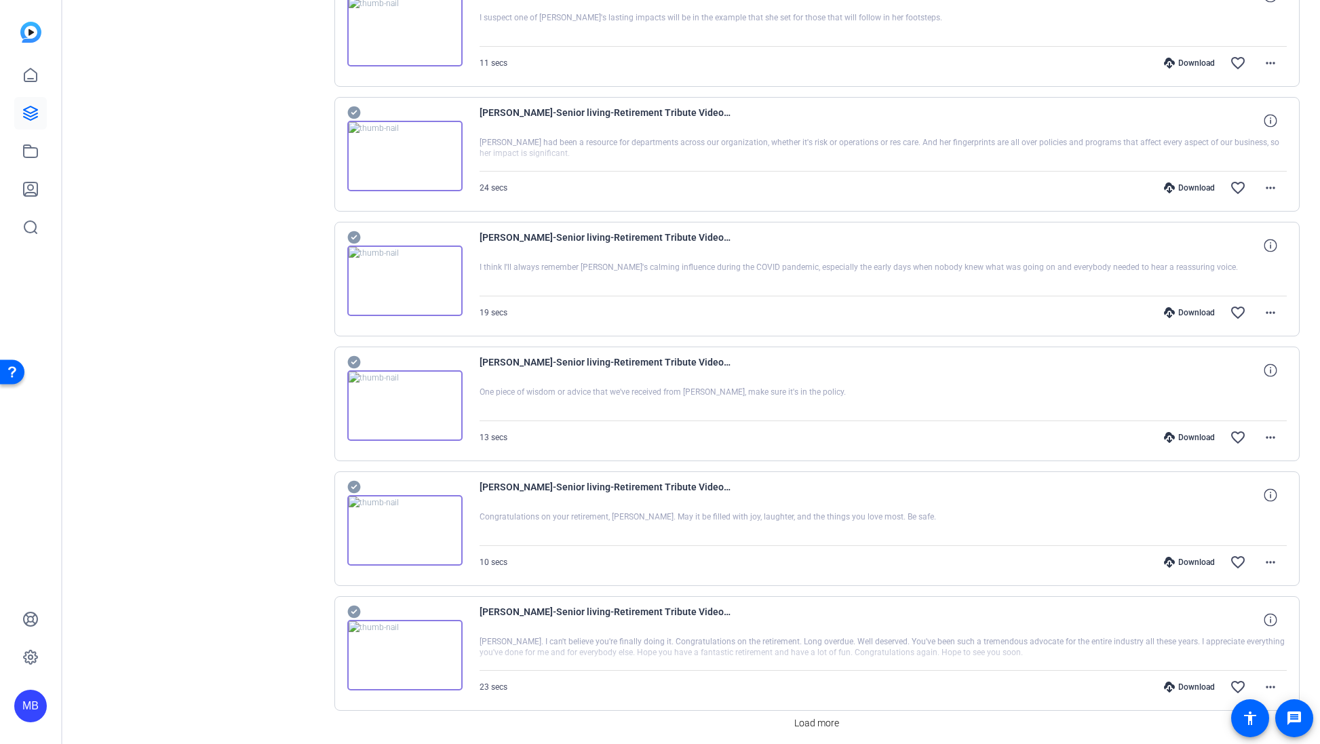
scroll to position [3373, 0]
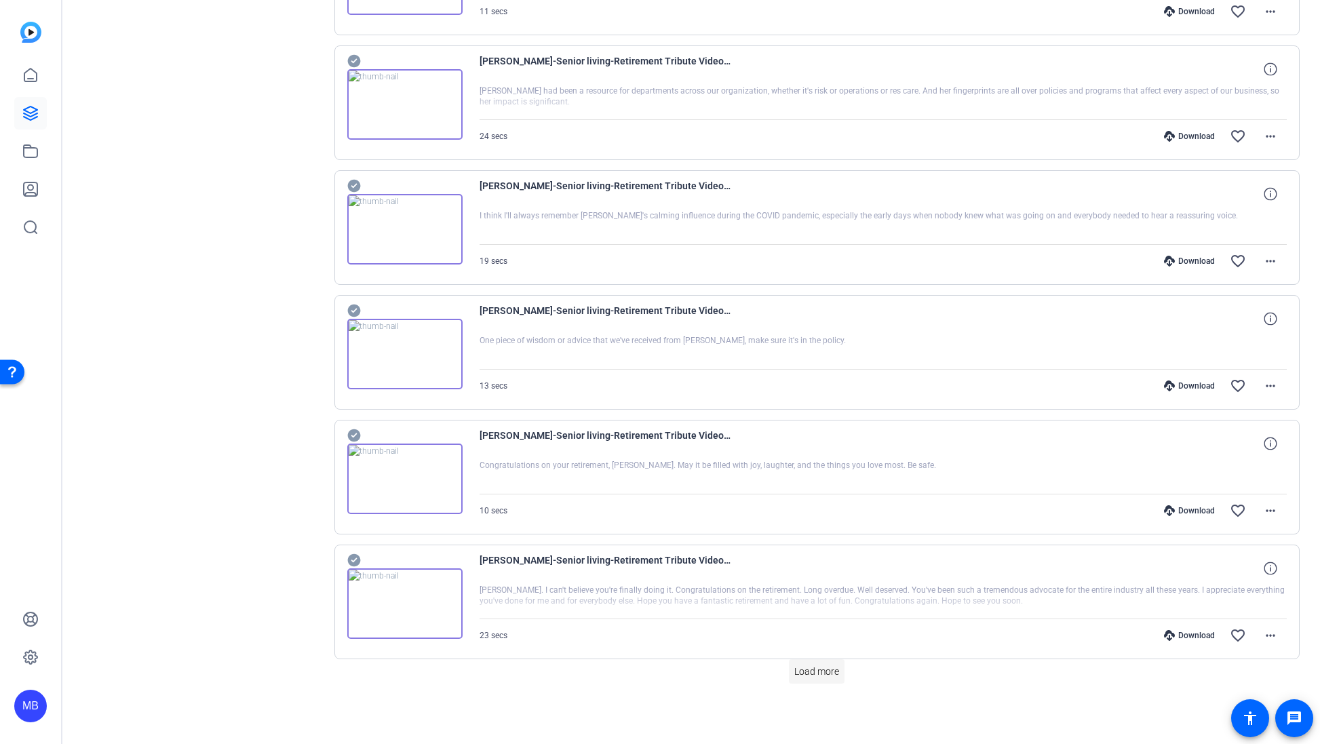
click at [829, 670] on span "Load more" at bounding box center [816, 672] width 45 height 14
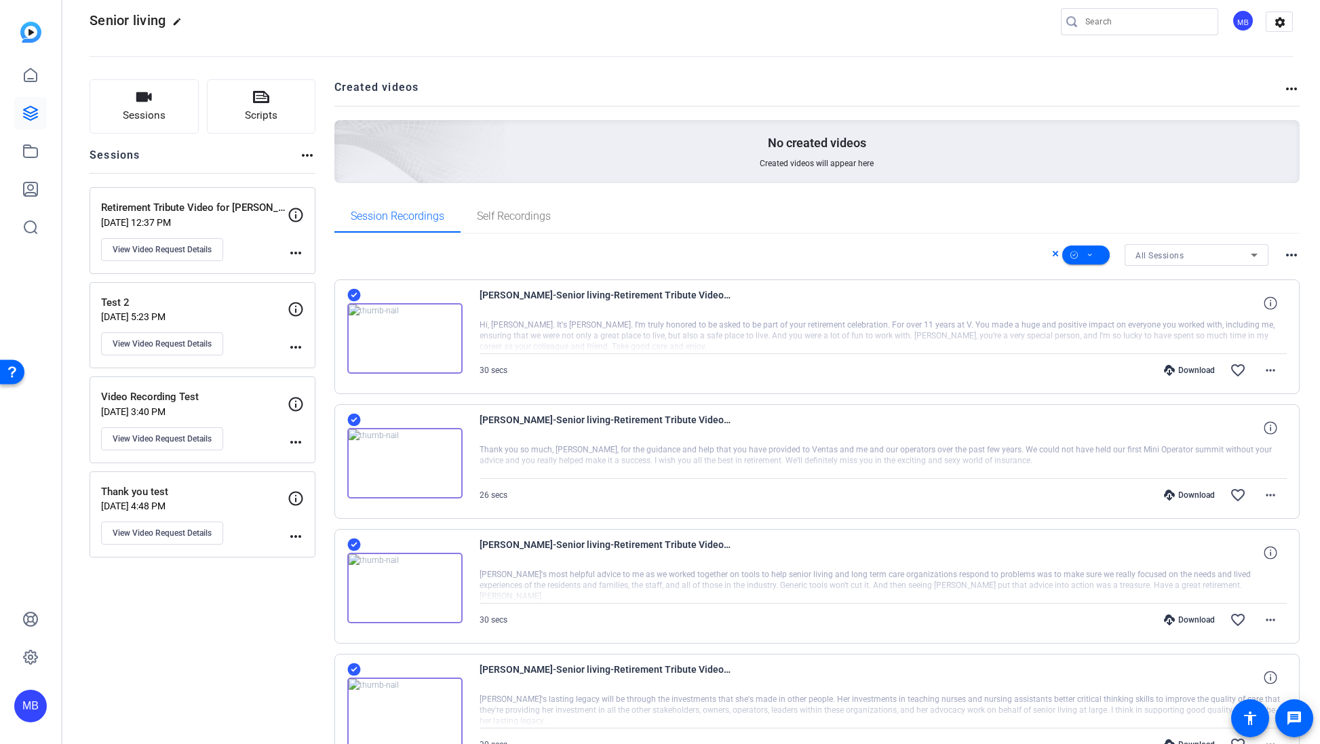
scroll to position [20, 0]
click at [848, 256] on span at bounding box center [1085, 254] width 47 height 33
click at [848, 277] on span "Select All" at bounding box center [1101, 276] width 72 height 16
click at [296, 640] on div at bounding box center [660, 372] width 1320 height 744
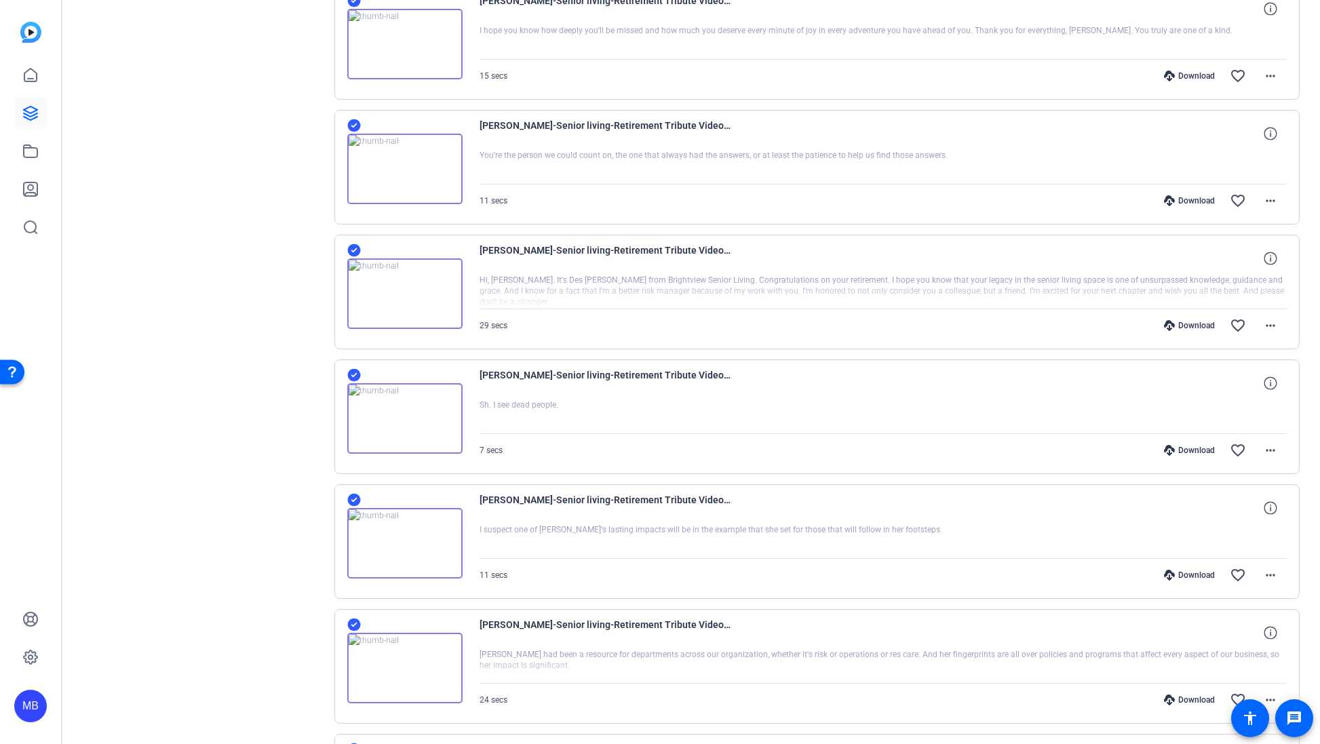
scroll to position [0, 0]
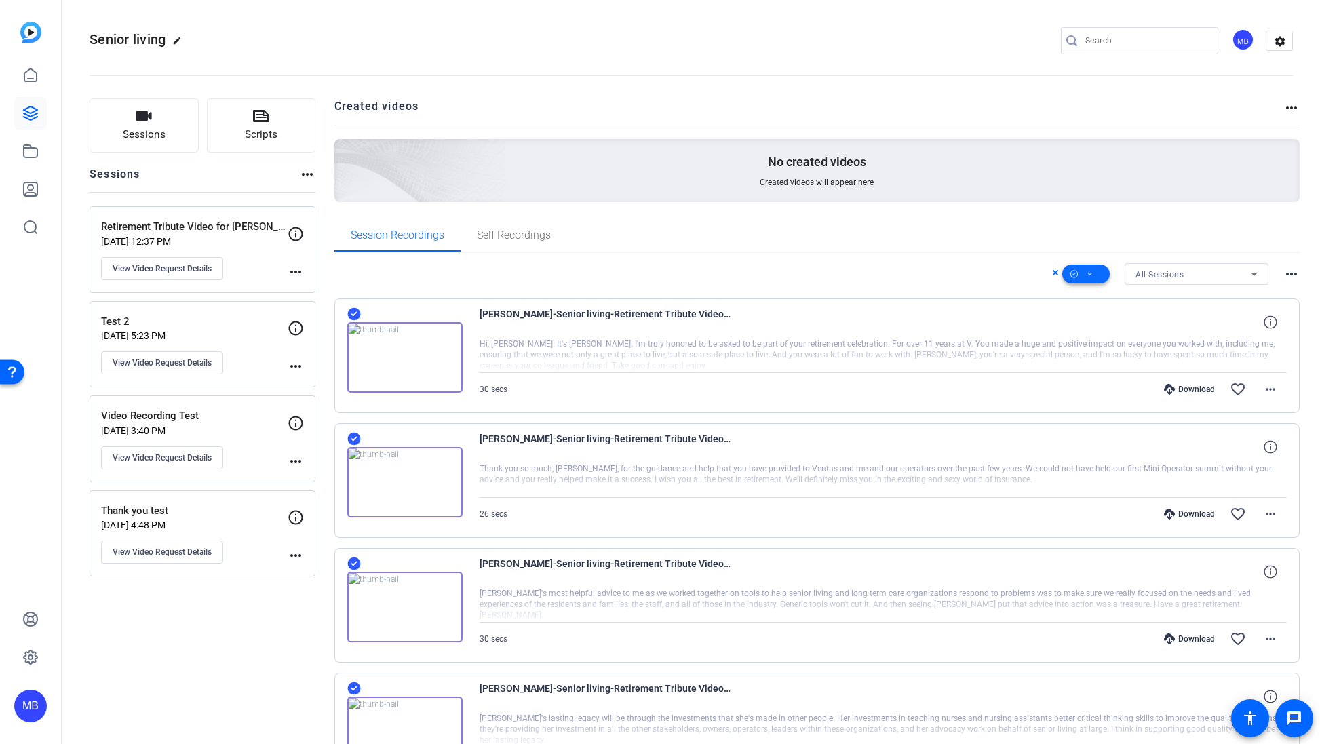
click at [848, 273] on icon at bounding box center [1089, 274] width 7 height 17
click at [848, 347] on span "Download MP4" at bounding box center [1101, 346] width 72 height 16
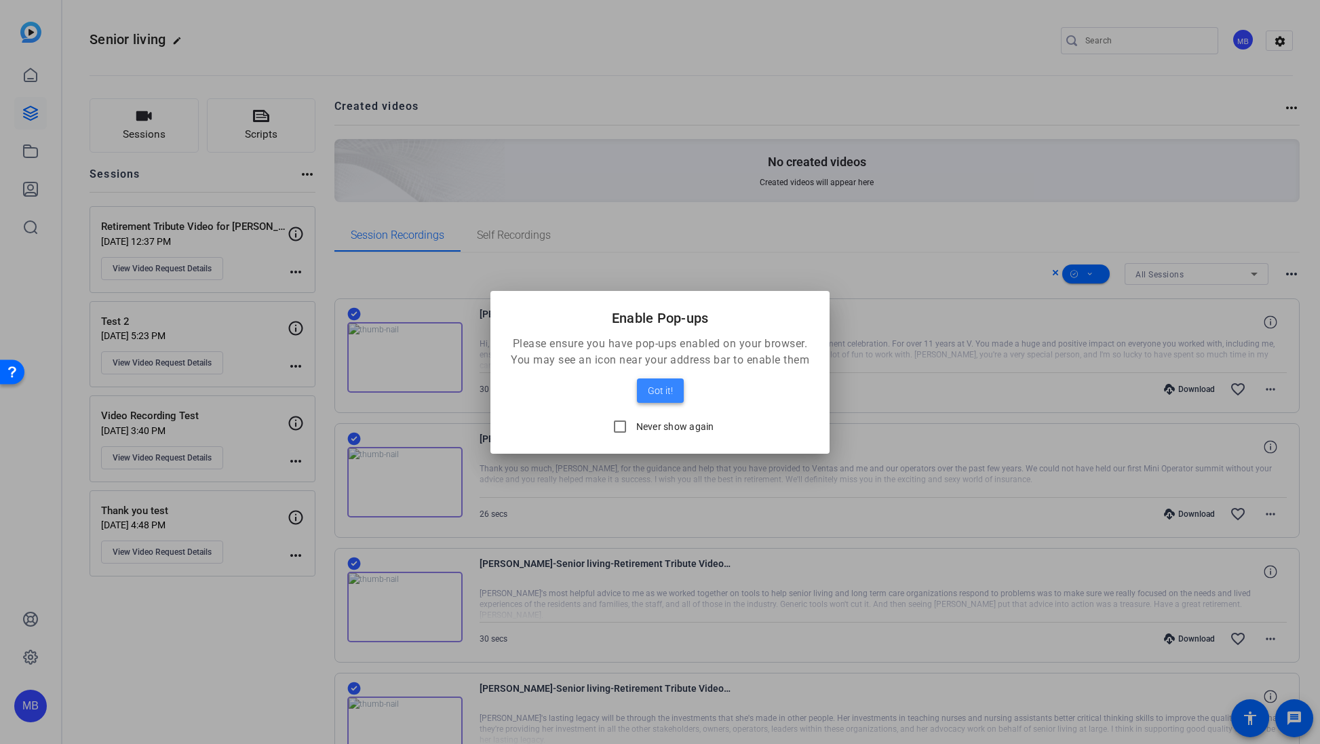
click at [672, 399] on span at bounding box center [660, 390] width 47 height 33
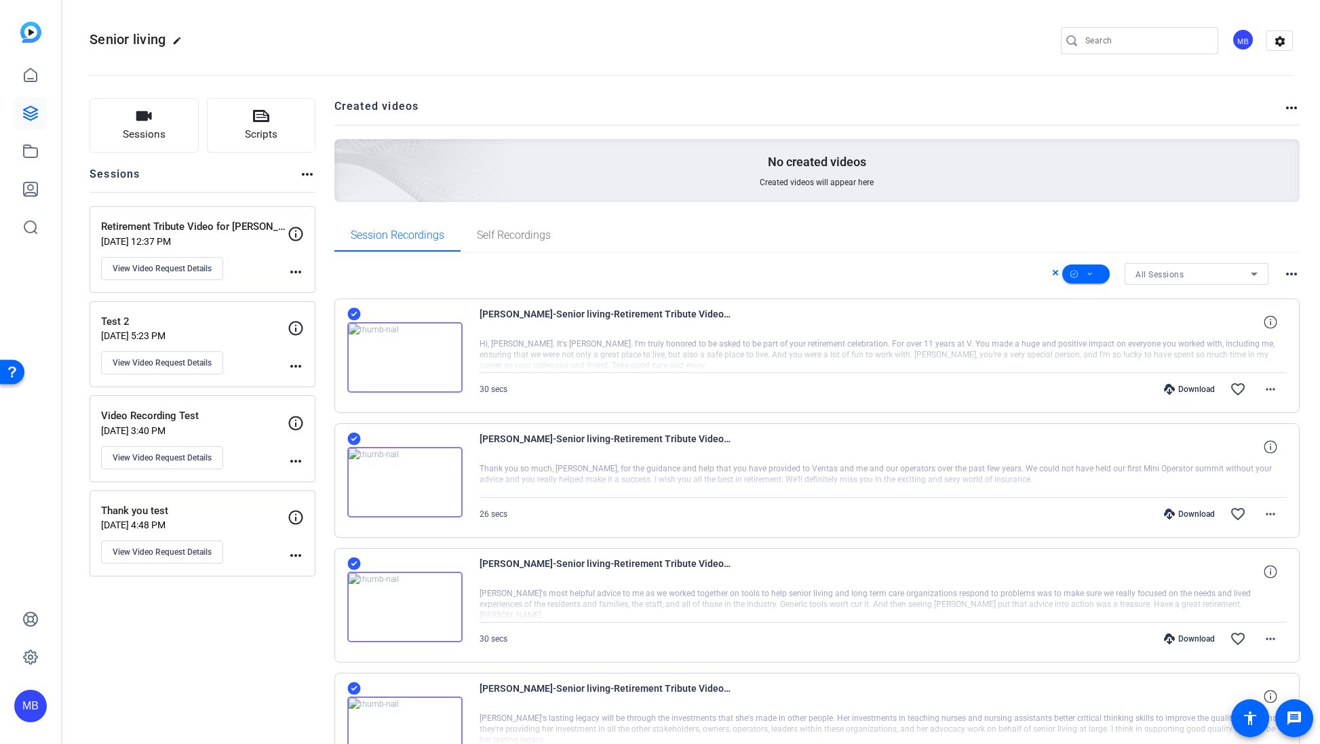
click at [515, 271] on div "All Sessions more_horiz" at bounding box center [817, 274] width 966 height 22
click at [408, 227] on span "Session Recordings" at bounding box center [398, 235] width 94 height 33
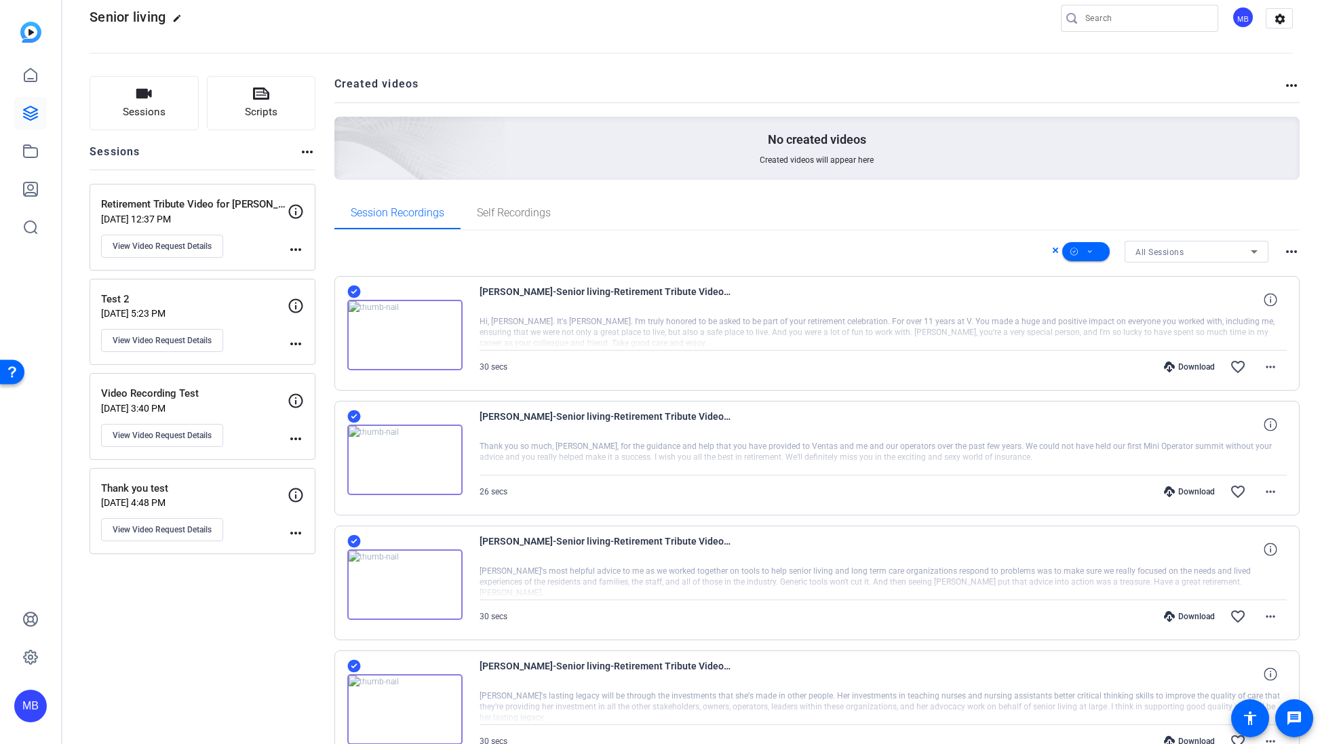
scroll to position [26, 0]
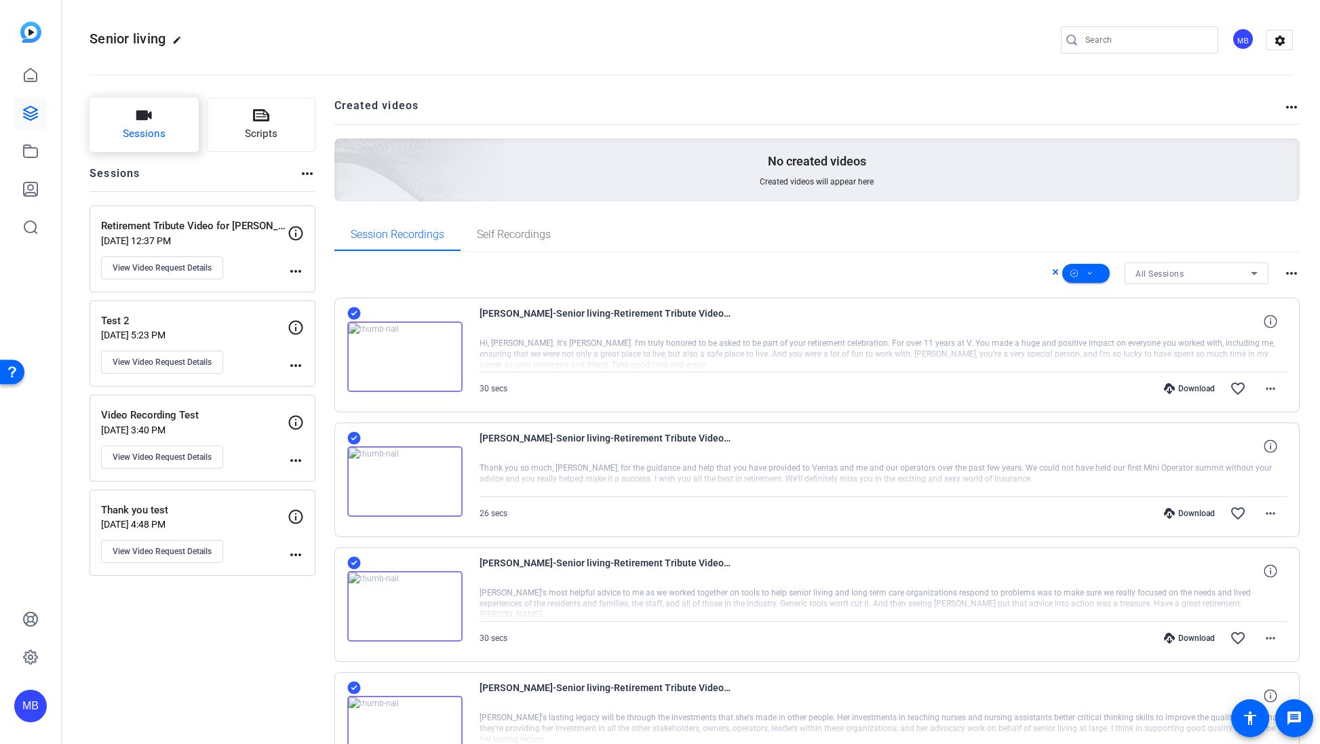
scroll to position [0, 0]
click at [153, 40] on span "Senior living" at bounding box center [128, 39] width 76 height 16
click at [37, 77] on icon at bounding box center [30, 75] width 16 height 16
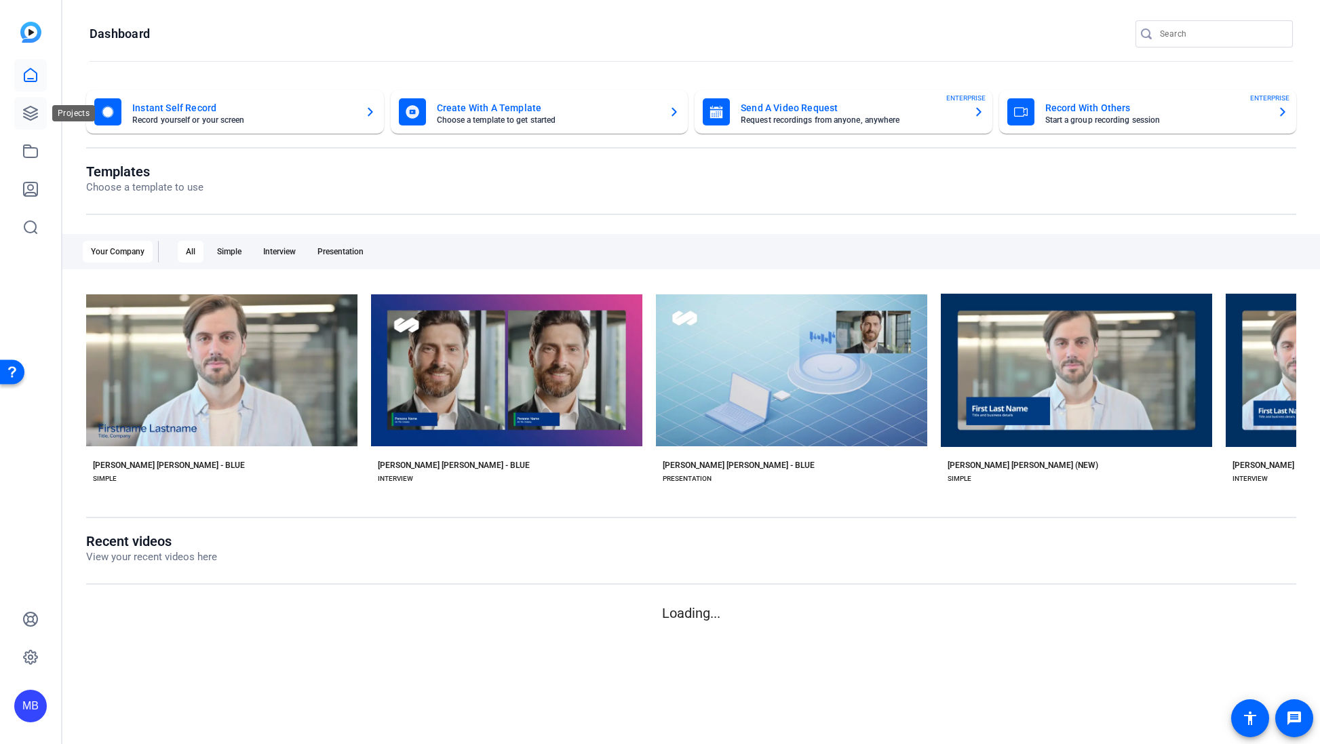
click at [35, 110] on icon at bounding box center [31, 113] width 14 height 14
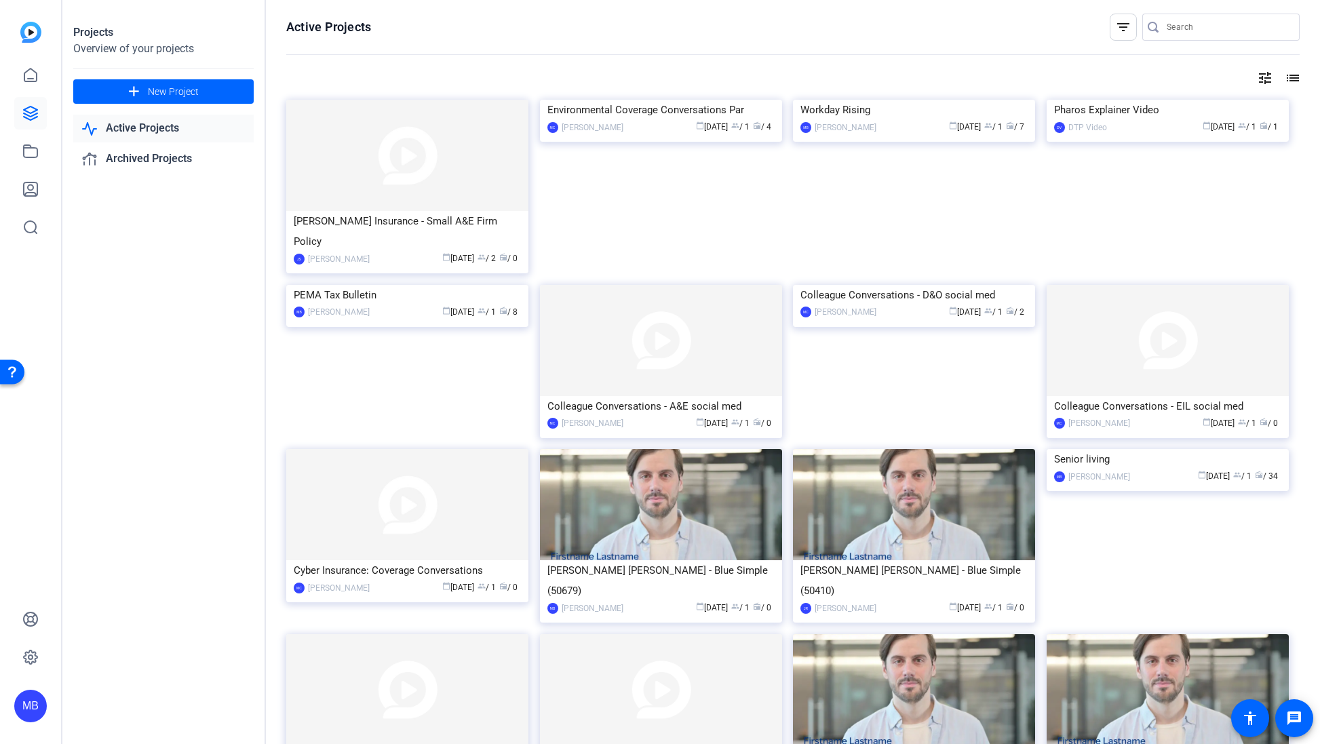
click at [168, 128] on link "Active Projects" at bounding box center [163, 129] width 180 height 28
click at [29, 76] on icon at bounding box center [30, 75] width 16 height 16
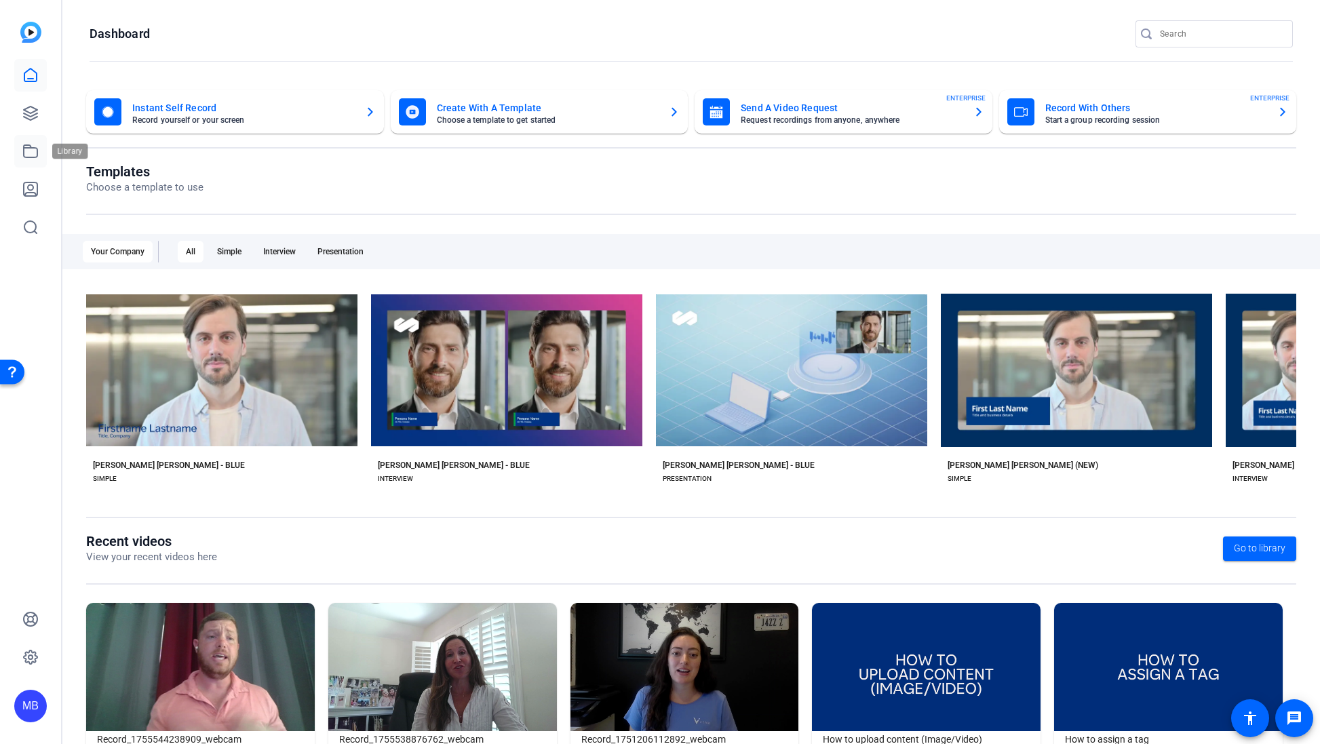
click at [33, 157] on icon at bounding box center [31, 151] width 14 height 12
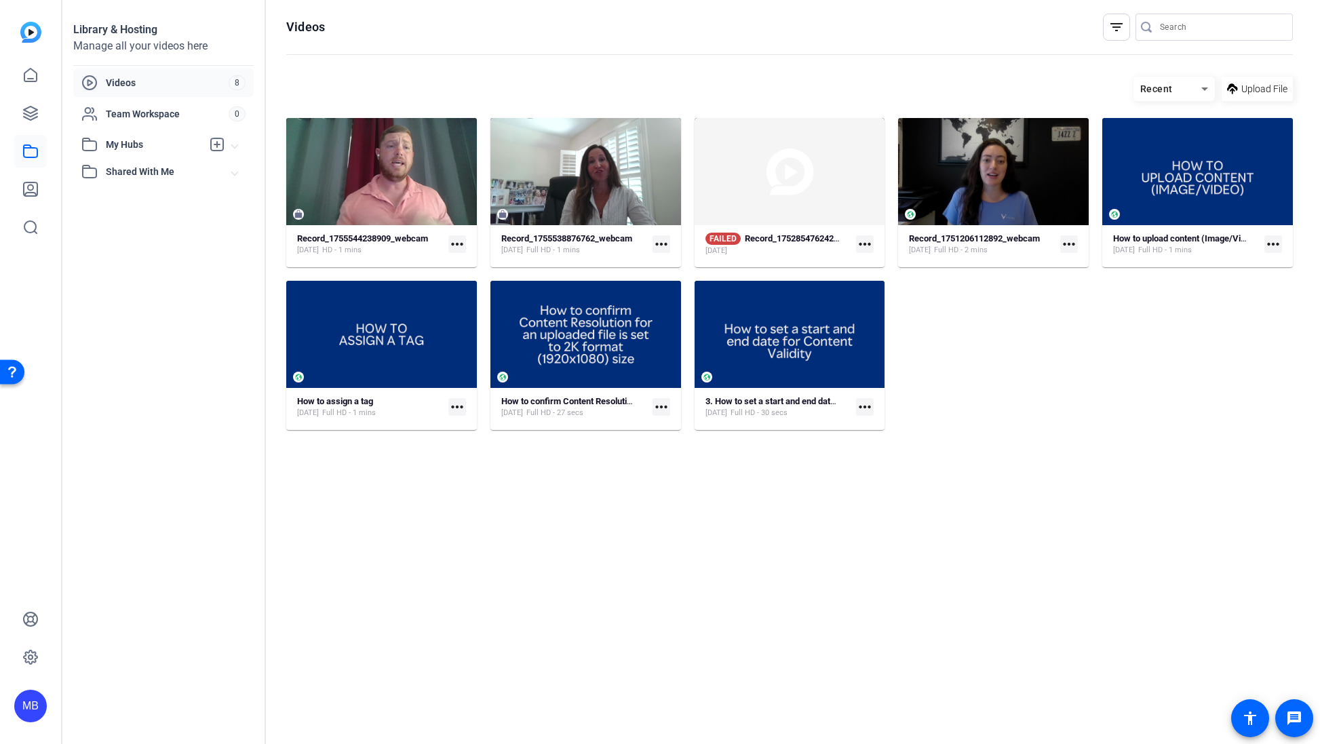
click at [106, 87] on span "Videos" at bounding box center [167, 83] width 123 height 14
click at [37, 119] on icon at bounding box center [30, 113] width 16 height 16
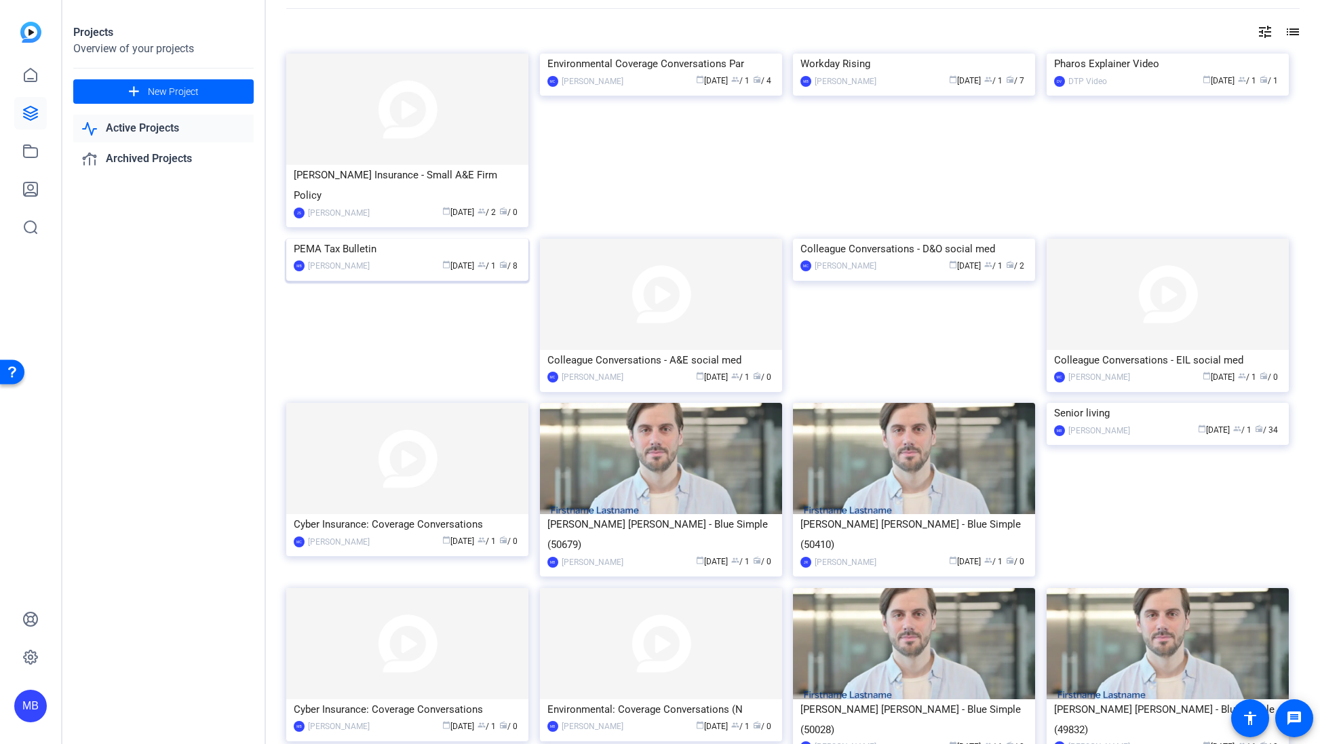
scroll to position [53, 0]
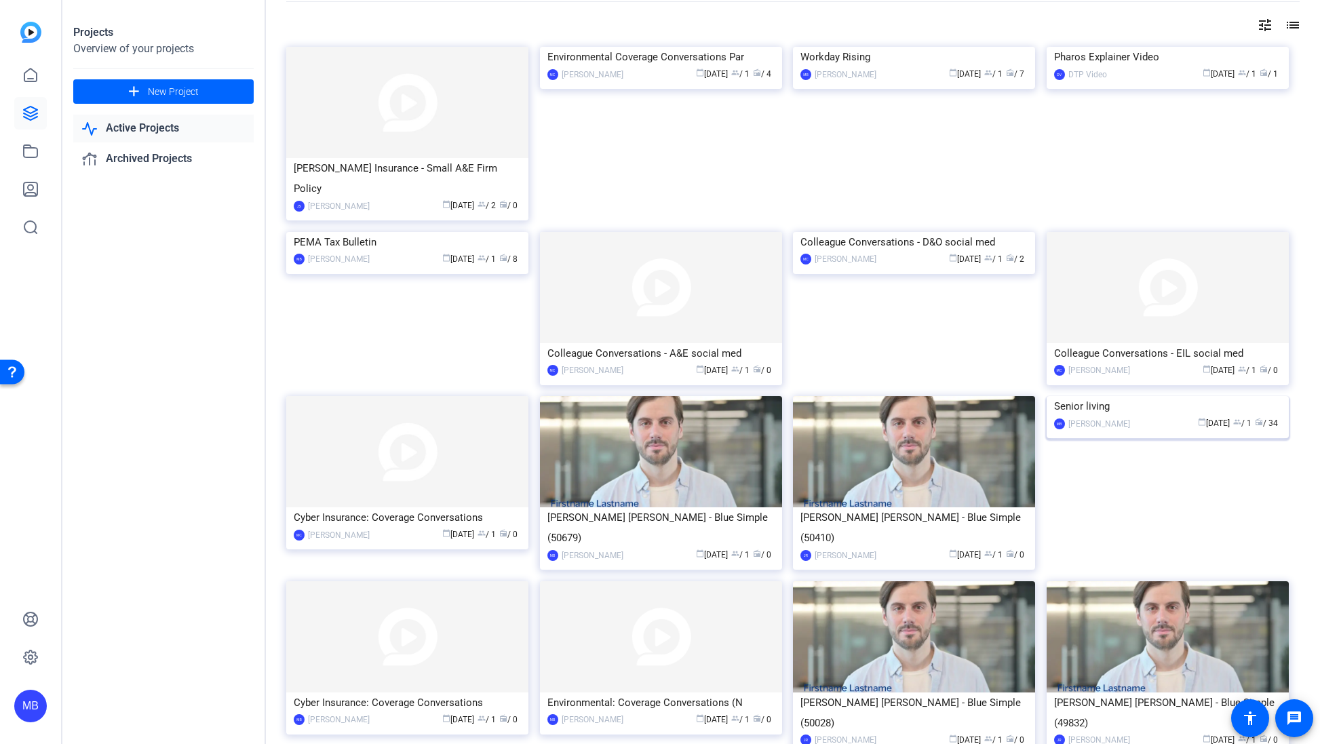
click at [848, 428] on span "radio / 34" at bounding box center [1266, 422] width 23 height 9
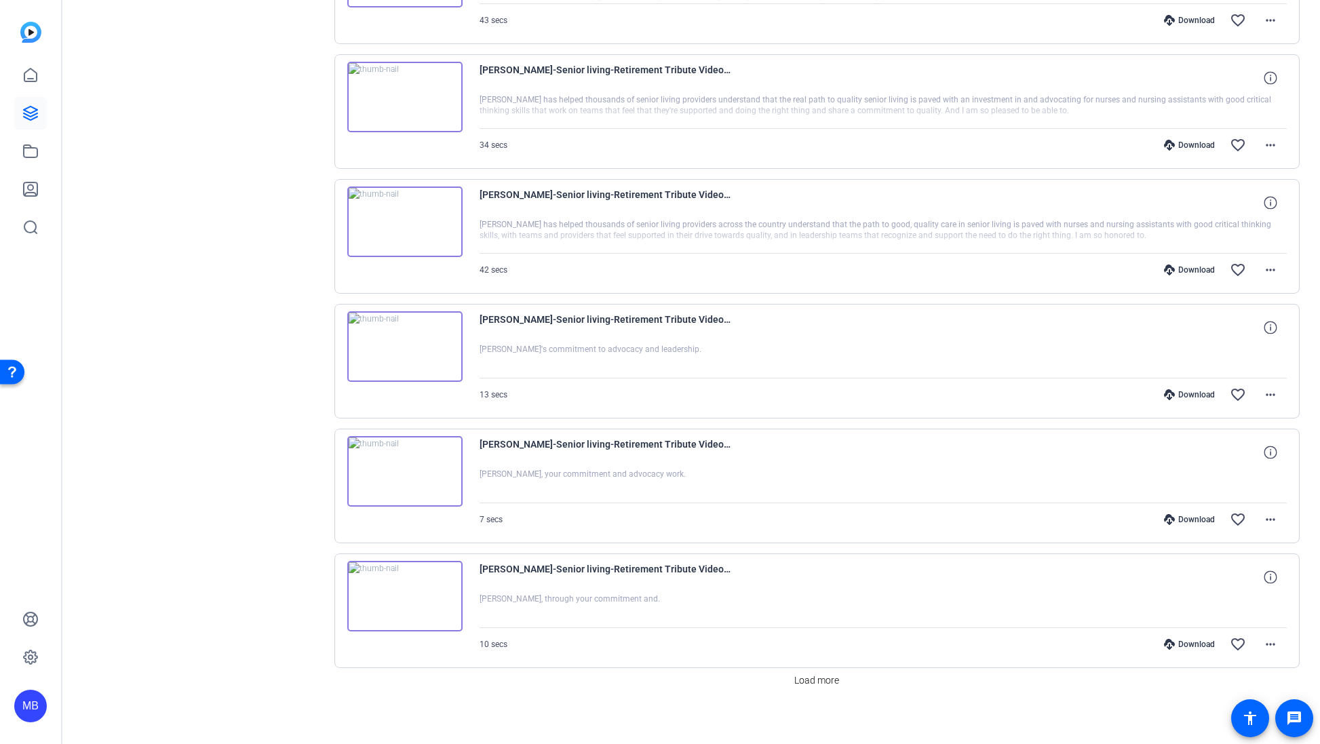
scroll to position [877, 0]
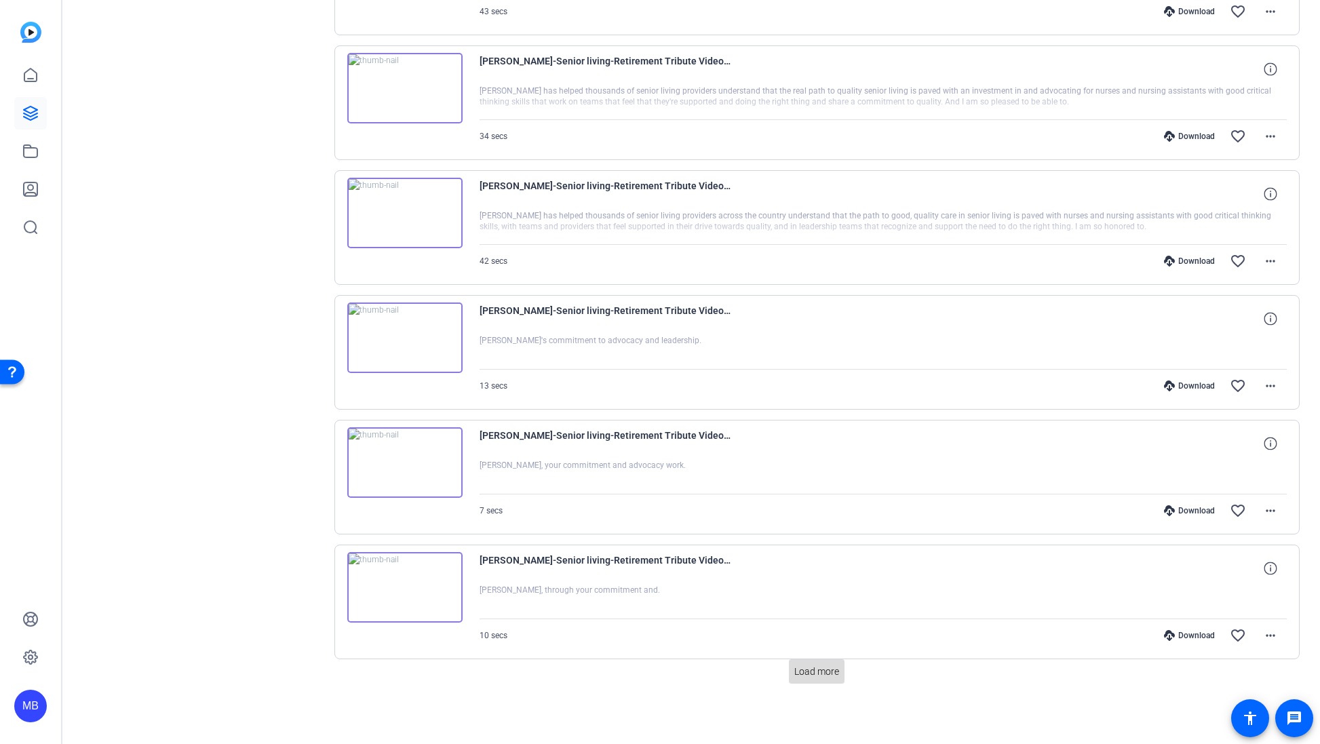
click at [808, 663] on span at bounding box center [817, 671] width 56 height 33
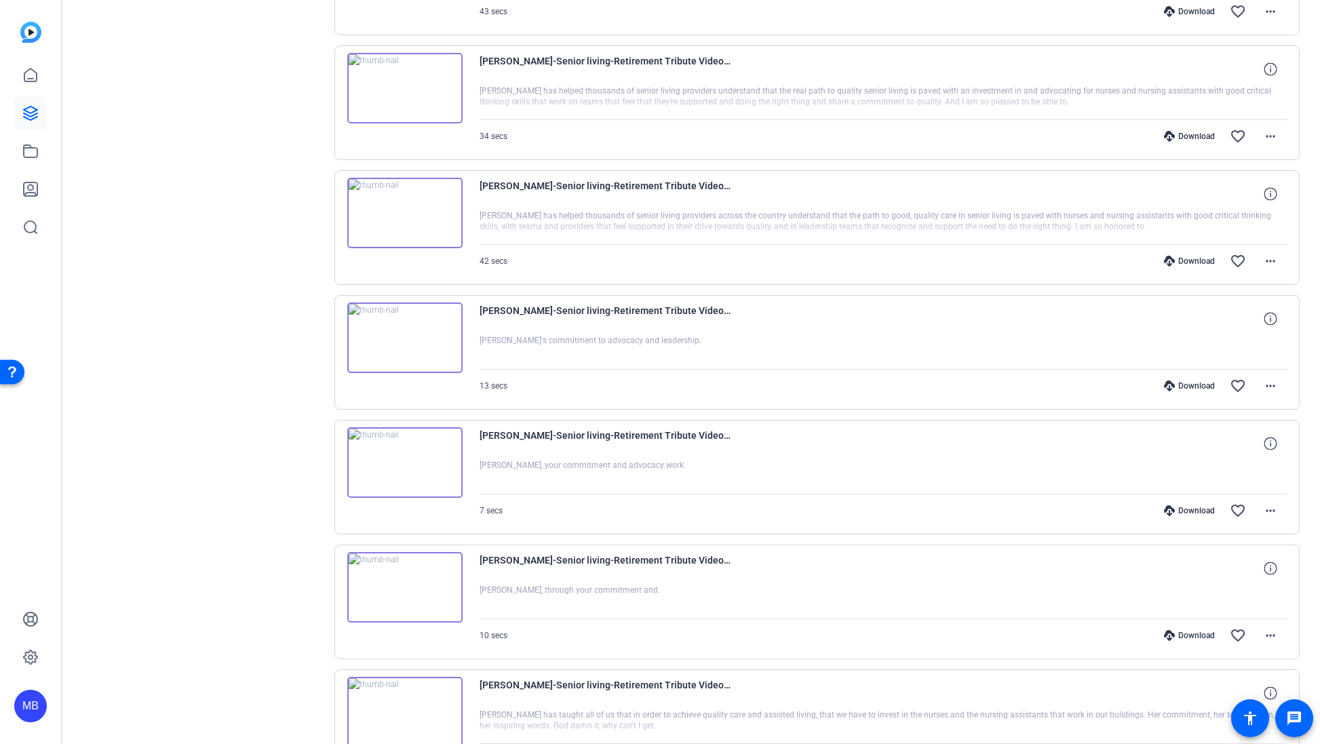
scroll to position [0, 0]
